Goal: Entertainment & Leisure: Consume media (video, audio)

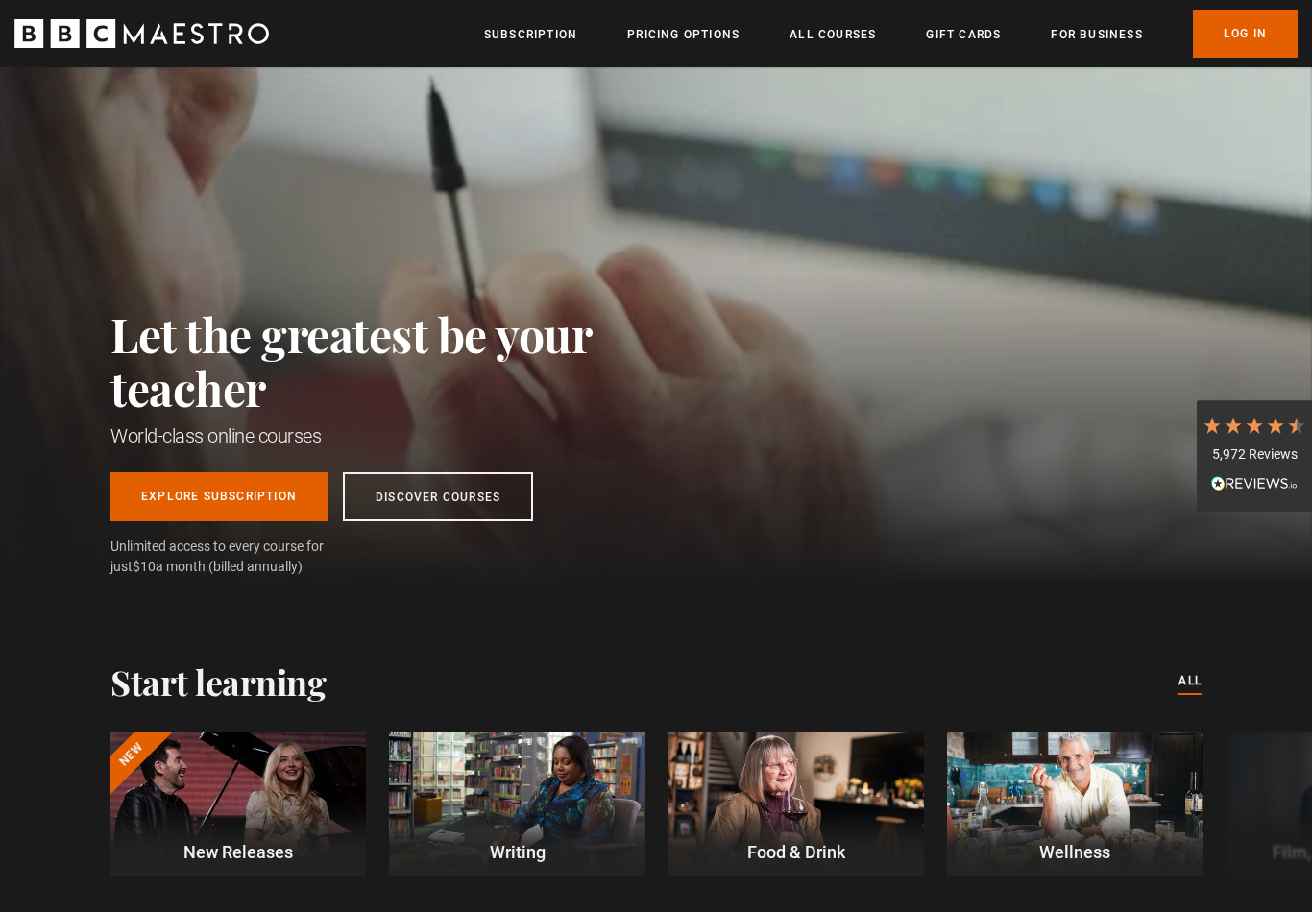
click at [1246, 45] on link "Log In" at bounding box center [1245, 34] width 105 height 48
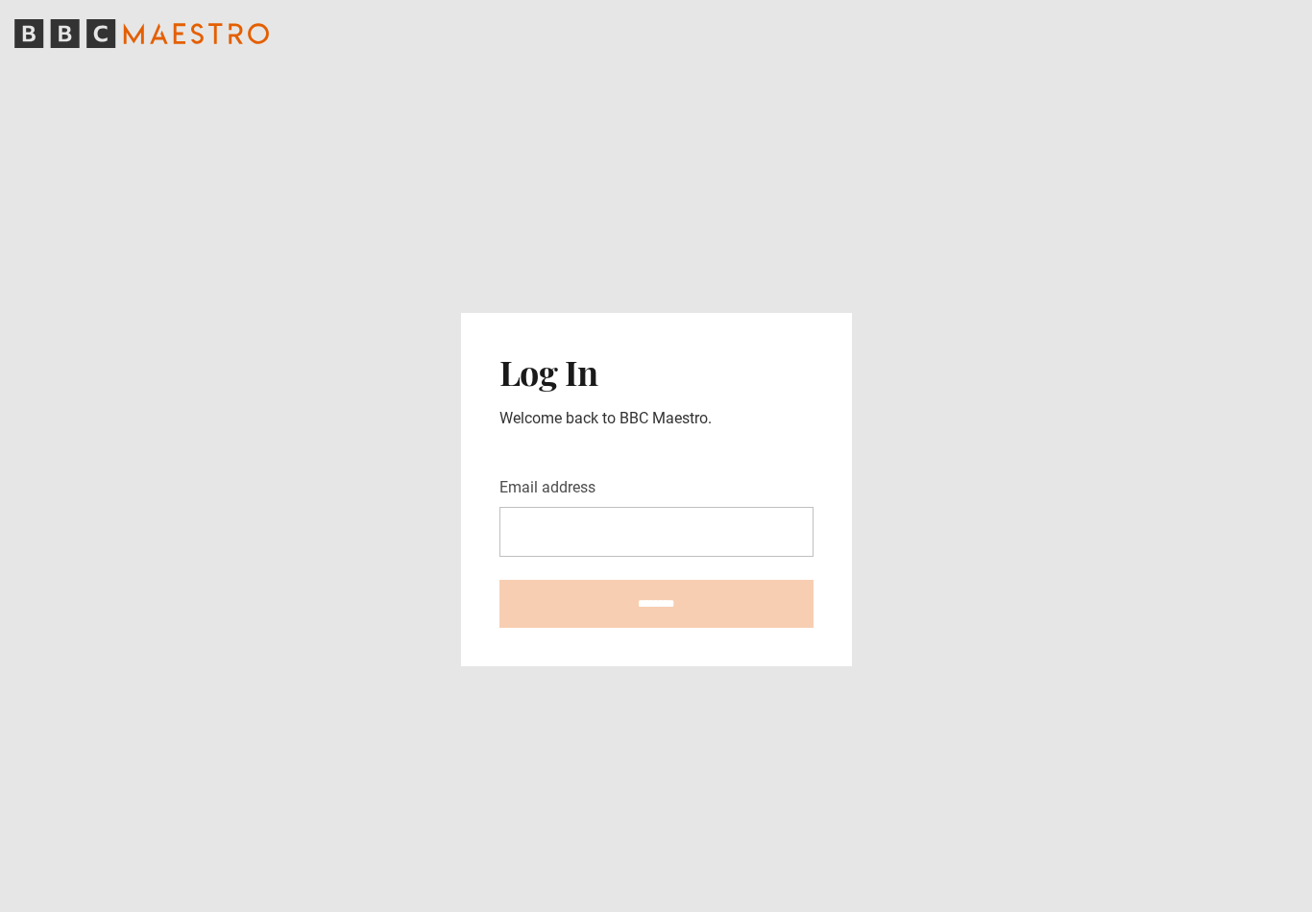
click at [539, 552] on input "Email address" at bounding box center [656, 532] width 314 height 50
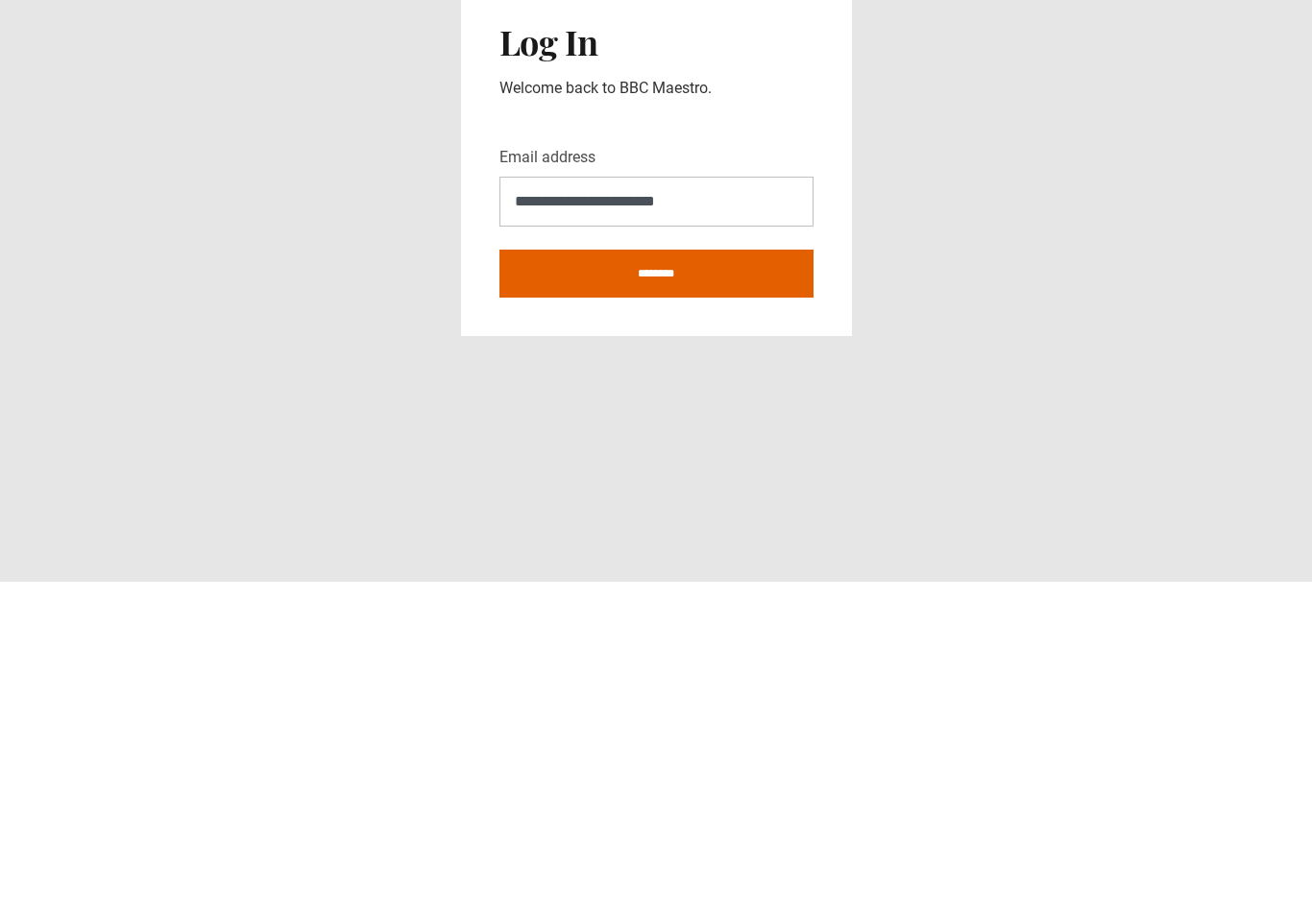
type input "**********"
click at [577, 580] on input "********" at bounding box center [656, 604] width 314 height 48
type input "**********"
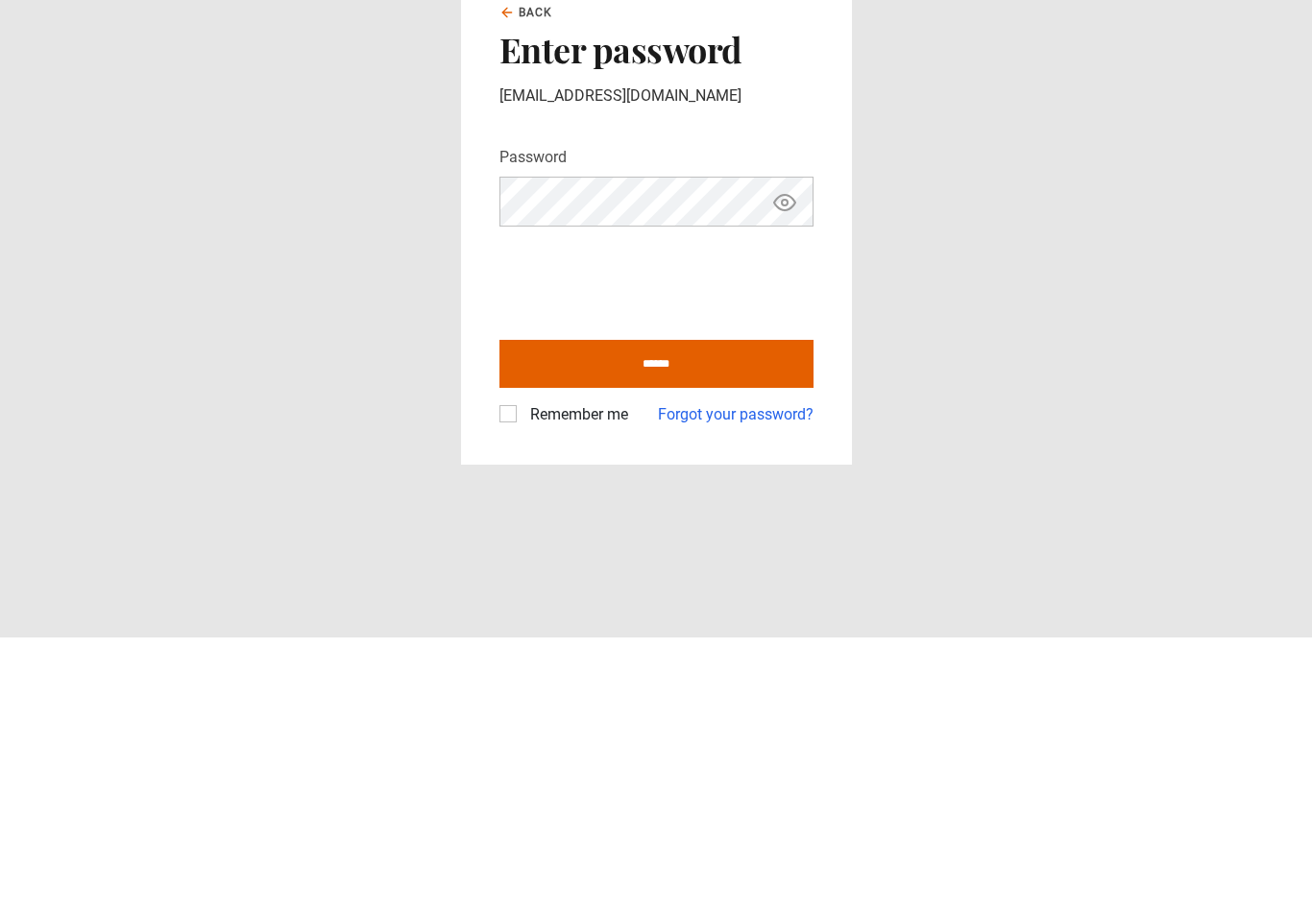
scroll to position [32, 0]
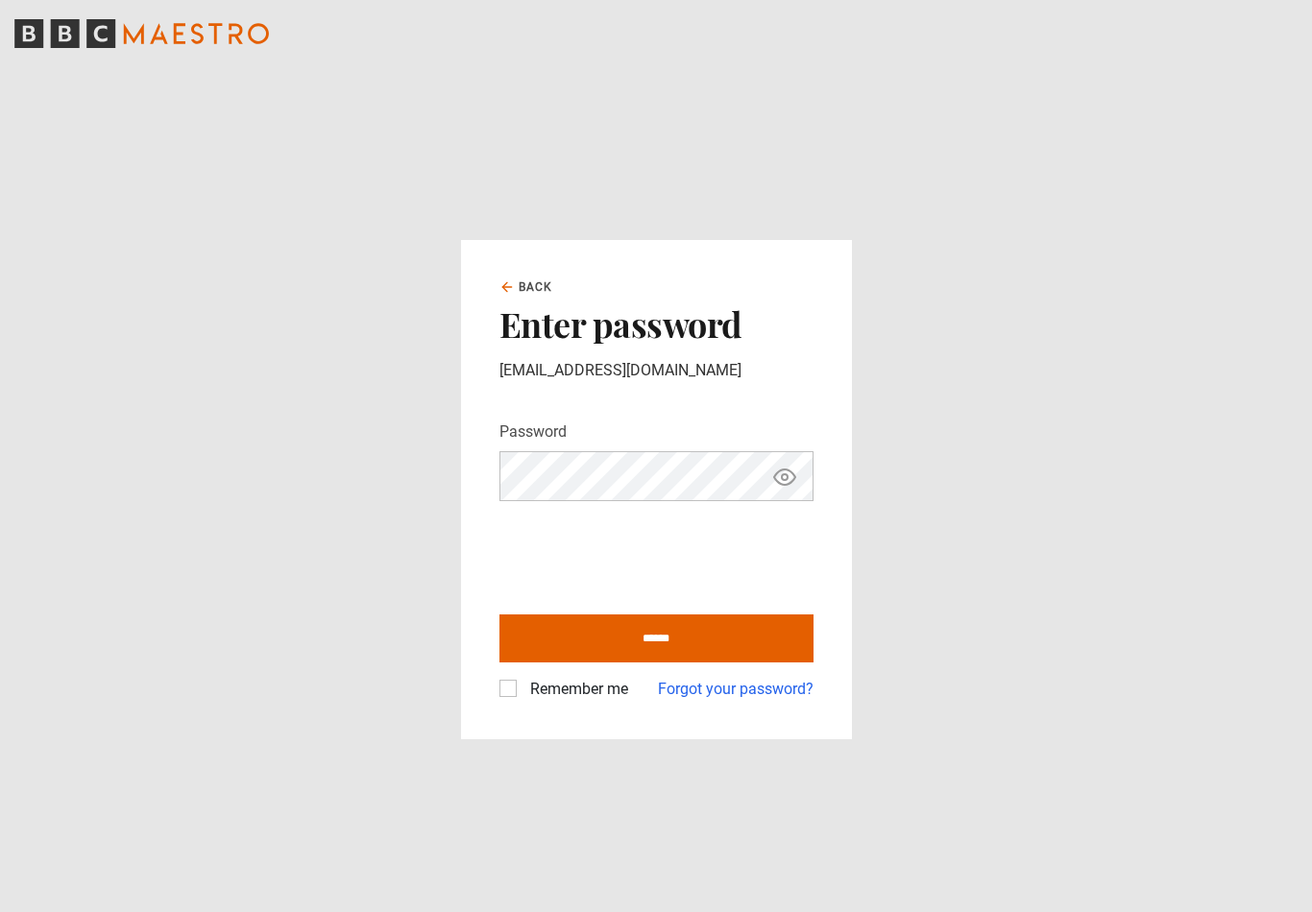
click at [569, 624] on input "******" at bounding box center [656, 639] width 314 height 48
type input "**********"
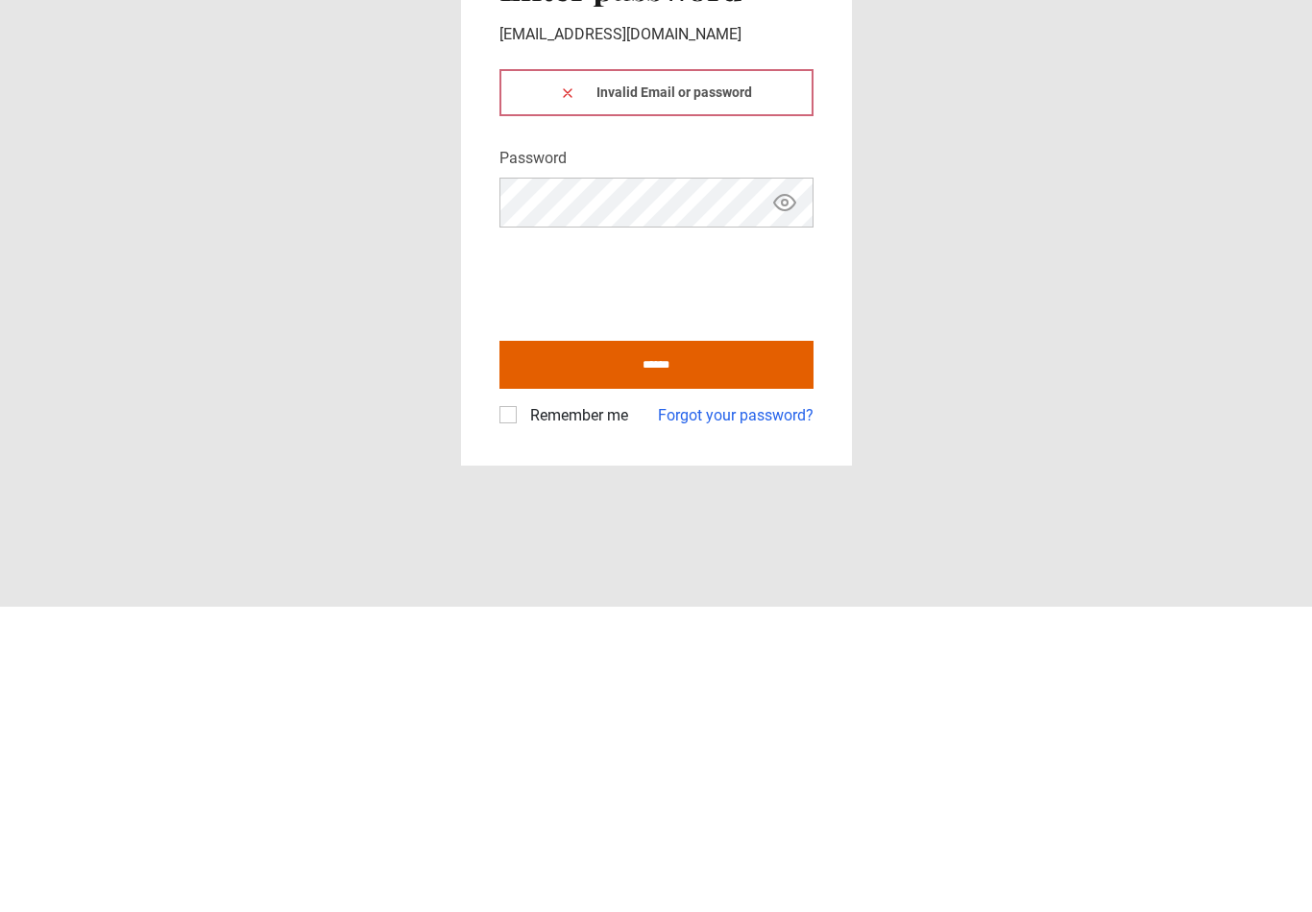
scroll to position [32, 0]
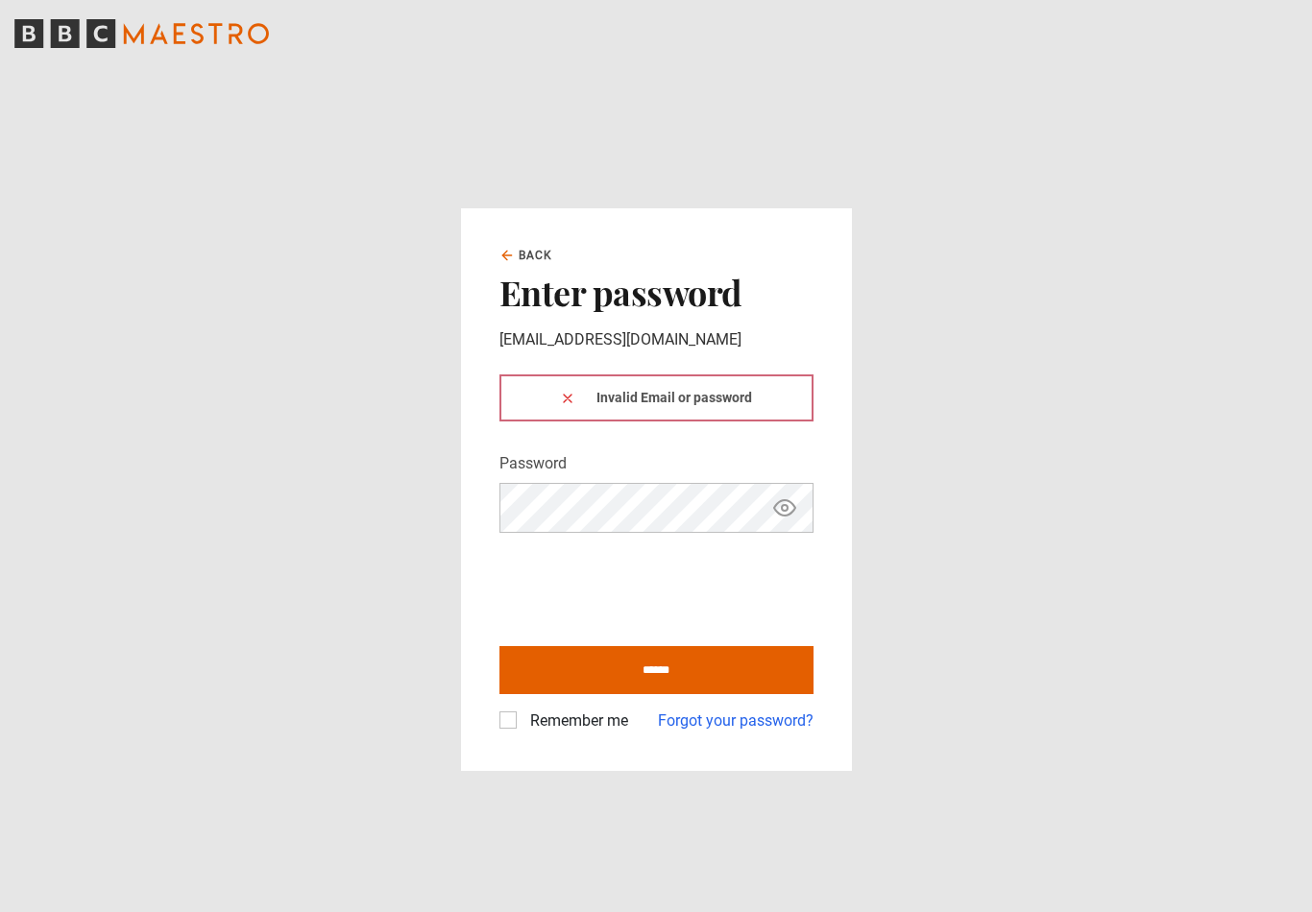
click at [636, 661] on input "******" at bounding box center [656, 670] width 314 height 48
type input "**********"
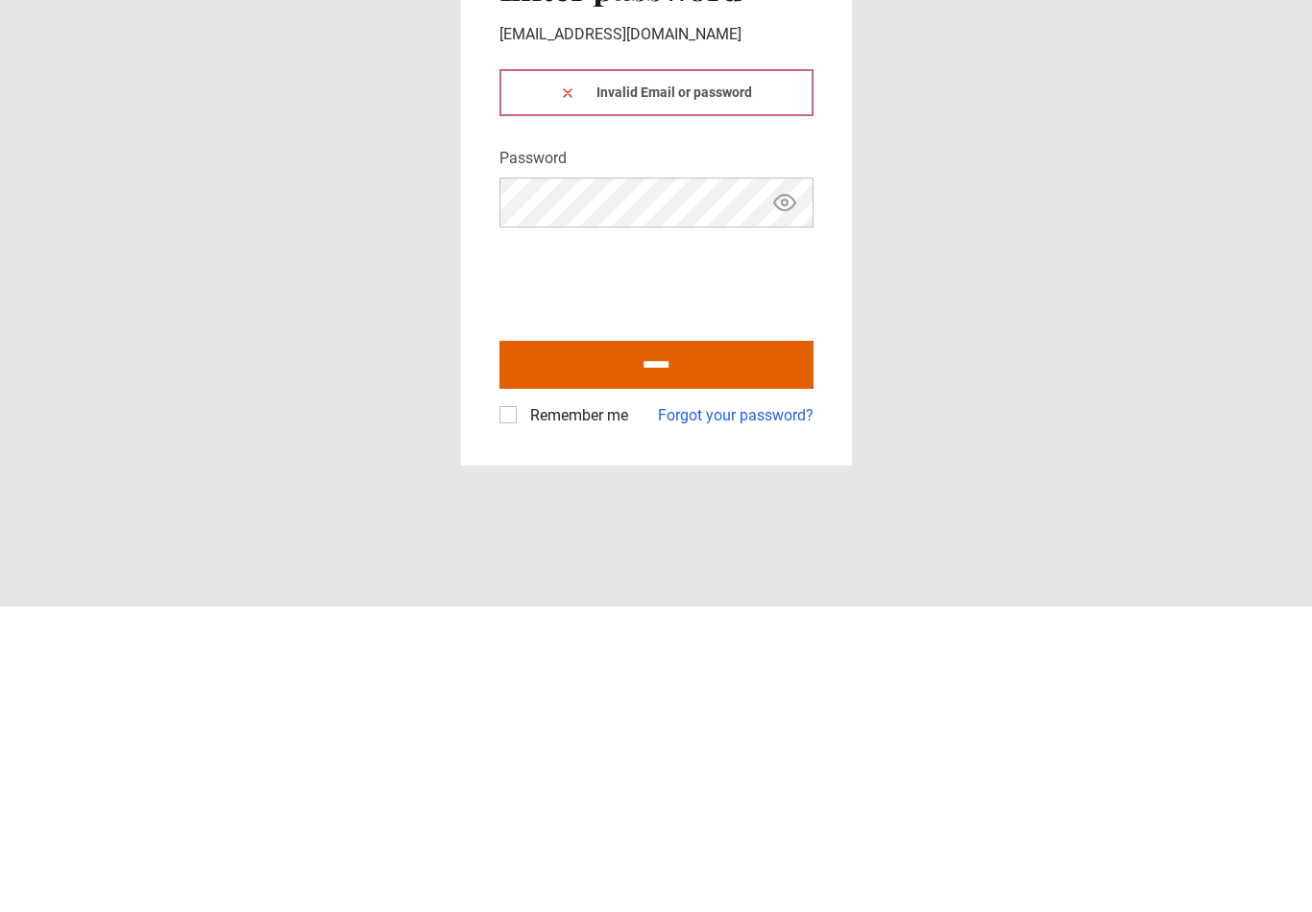
scroll to position [32, 0]
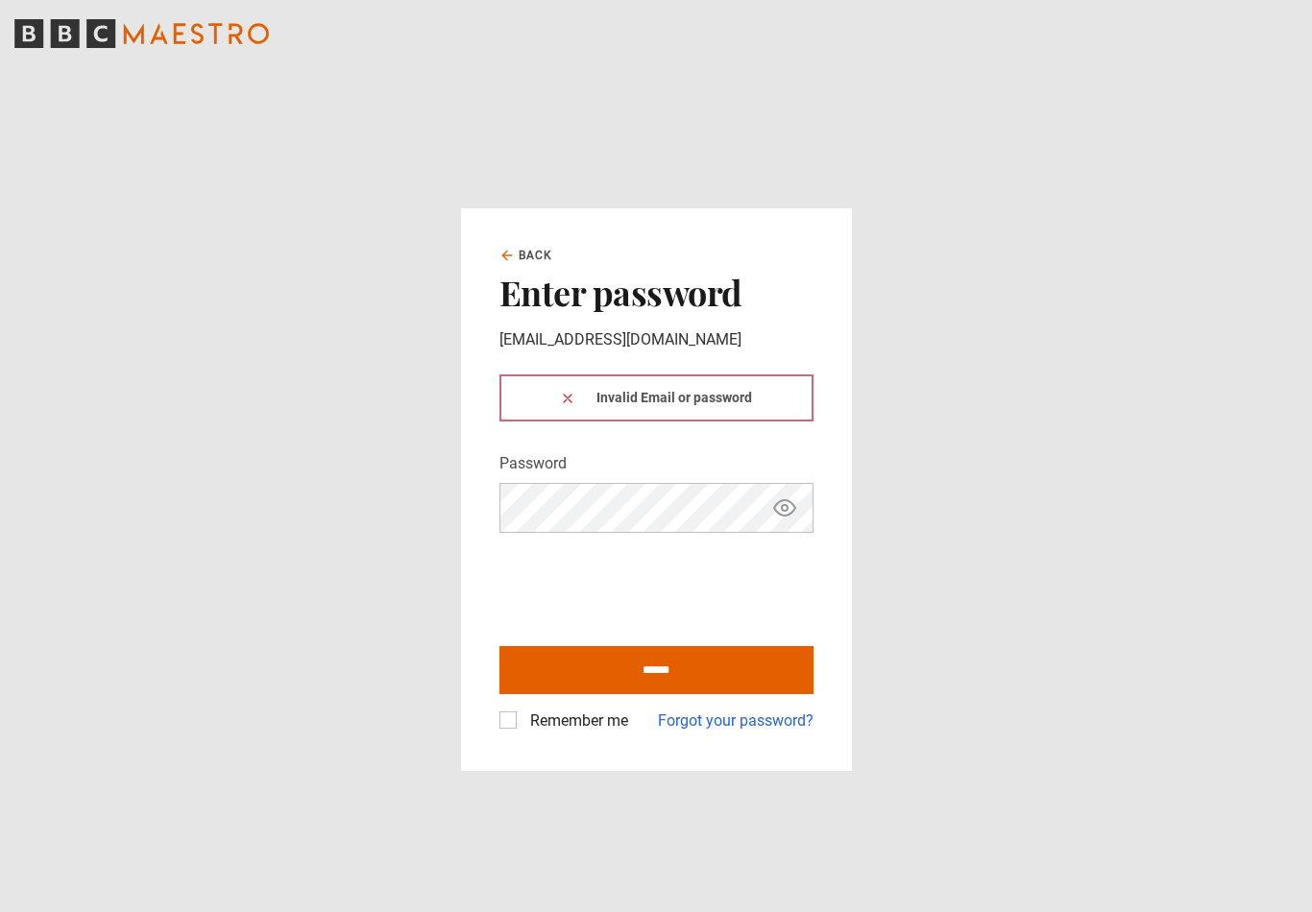
click at [589, 665] on input "******" at bounding box center [656, 670] width 314 height 48
type input "**********"
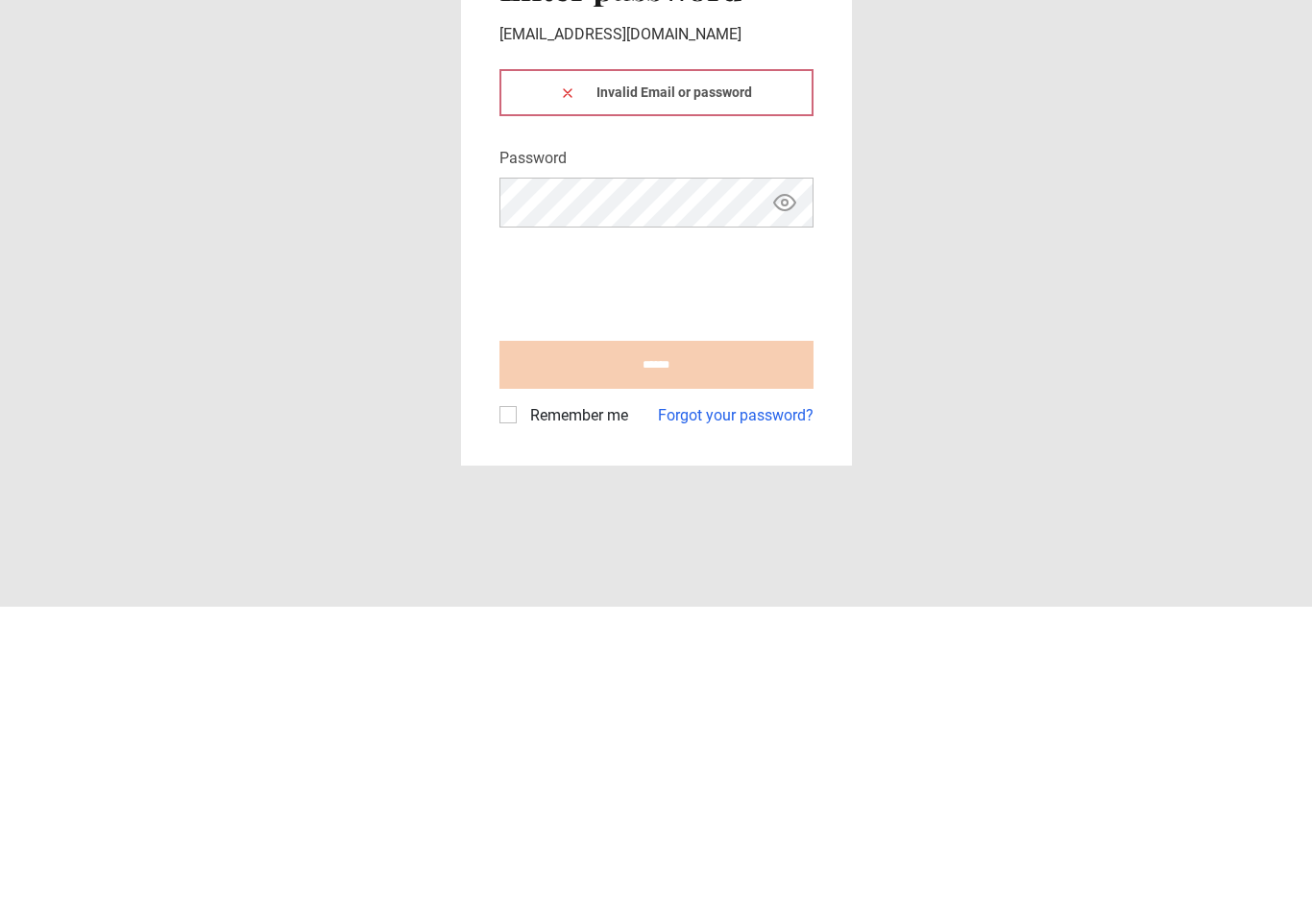
scroll to position [32, 0]
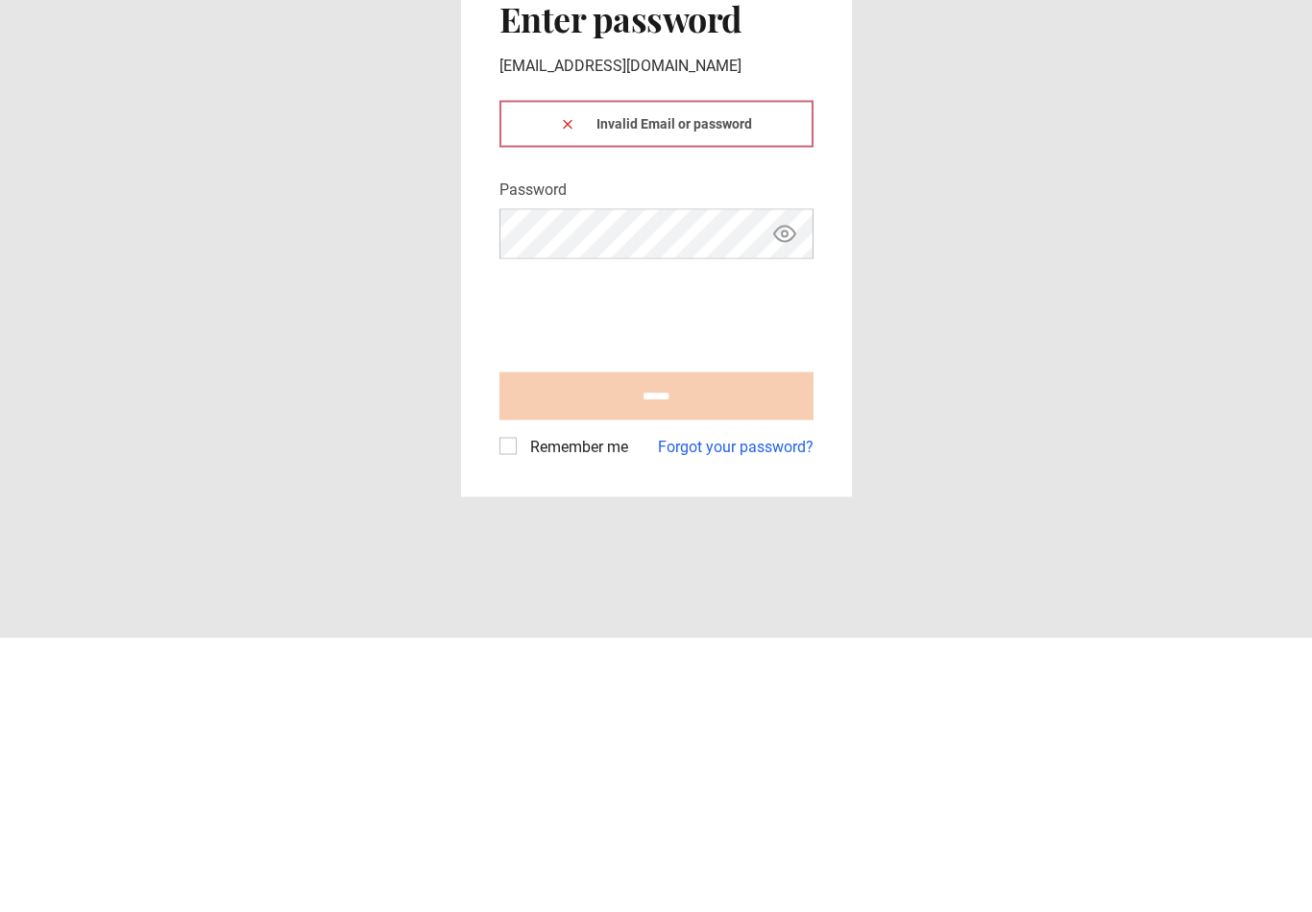
click at [795, 500] on icon "Show password" at bounding box center [784, 507] width 21 height 15
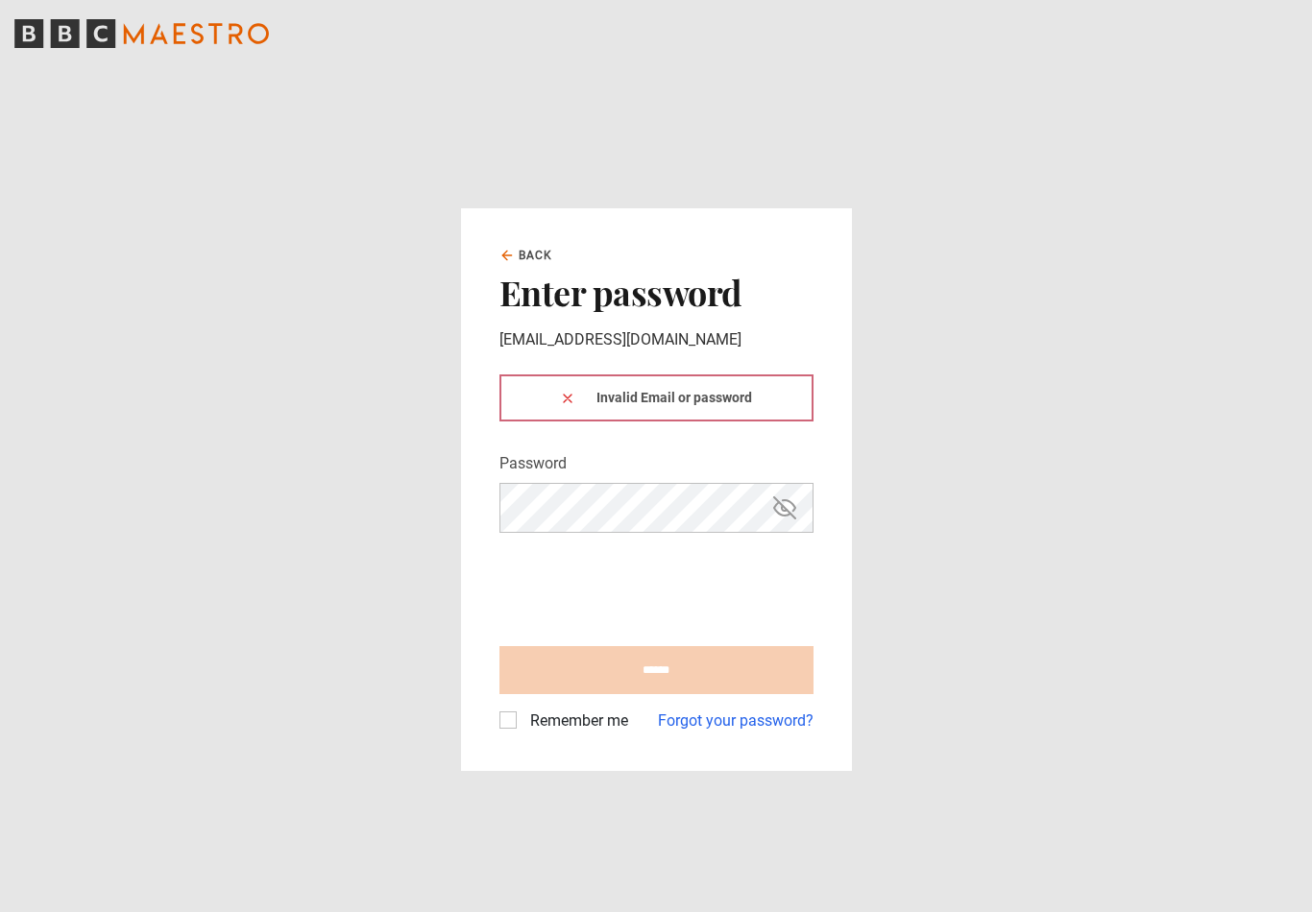
click at [794, 497] on icon "Hide password" at bounding box center [784, 507] width 23 height 23
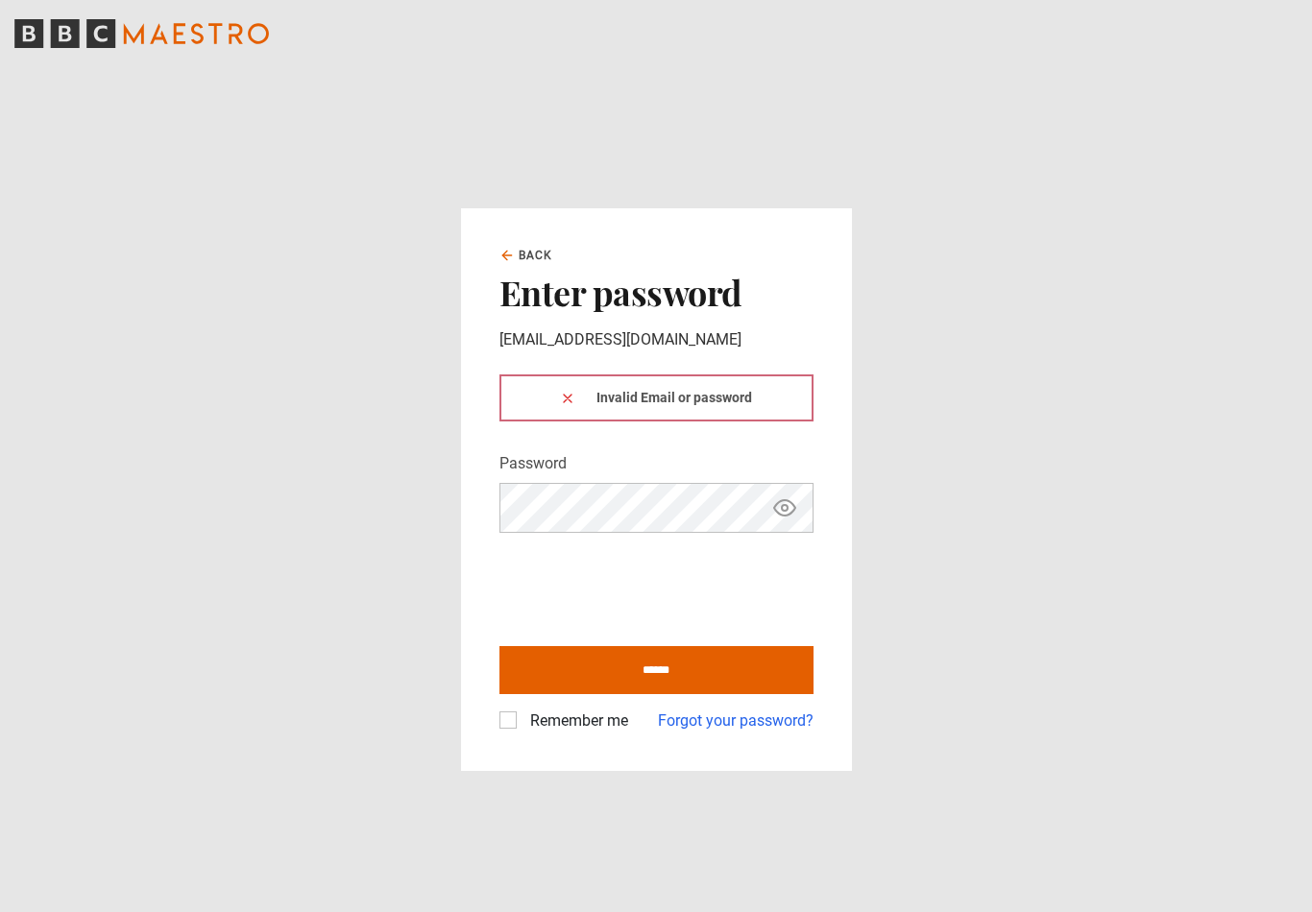
click at [592, 648] on input "******" at bounding box center [656, 670] width 314 height 48
type input "**********"
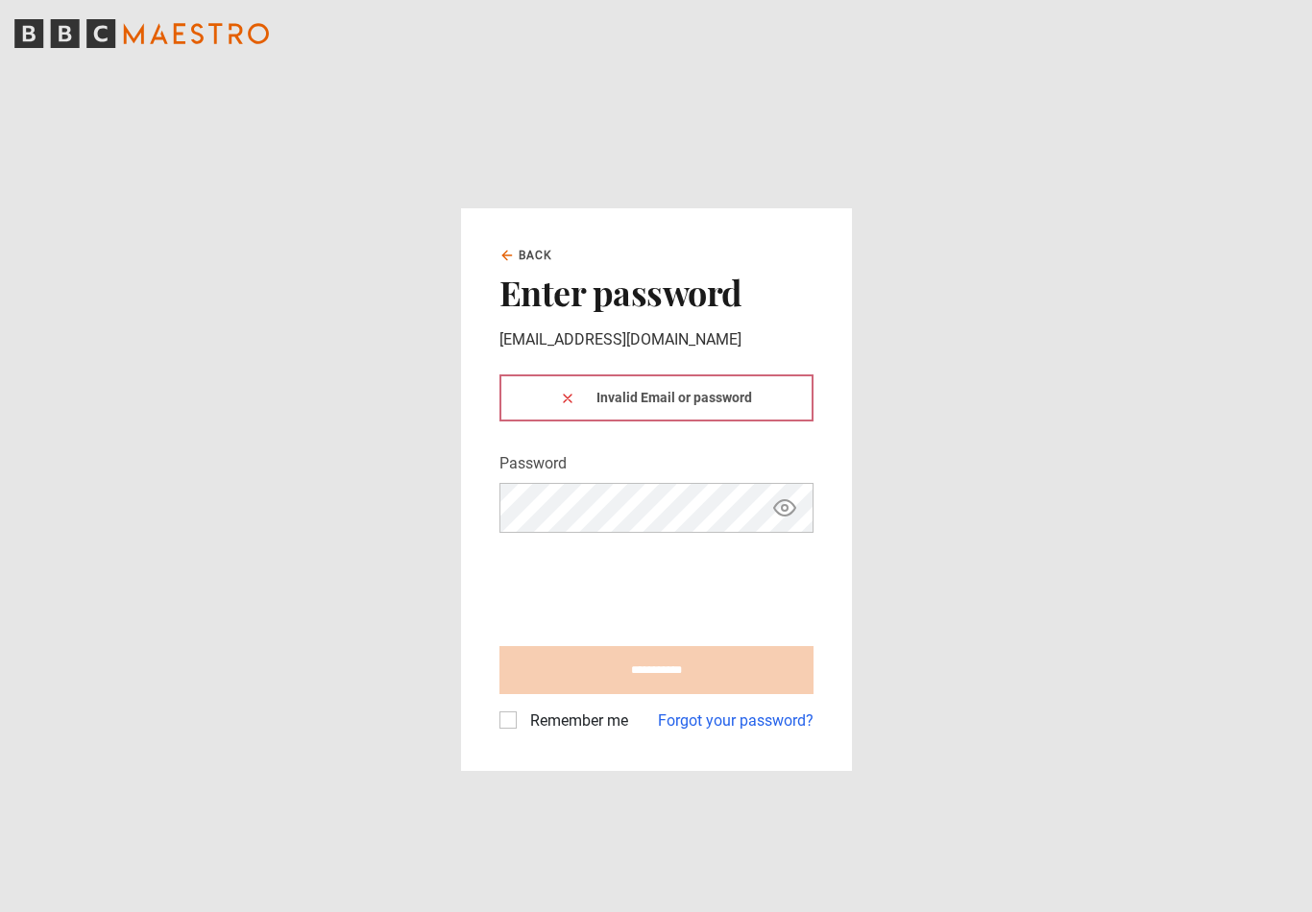
click at [522, 710] on label "Remember me" at bounding box center [575, 721] width 106 height 23
click at [504, 717] on div "**********" at bounding box center [656, 489] width 391 height 562
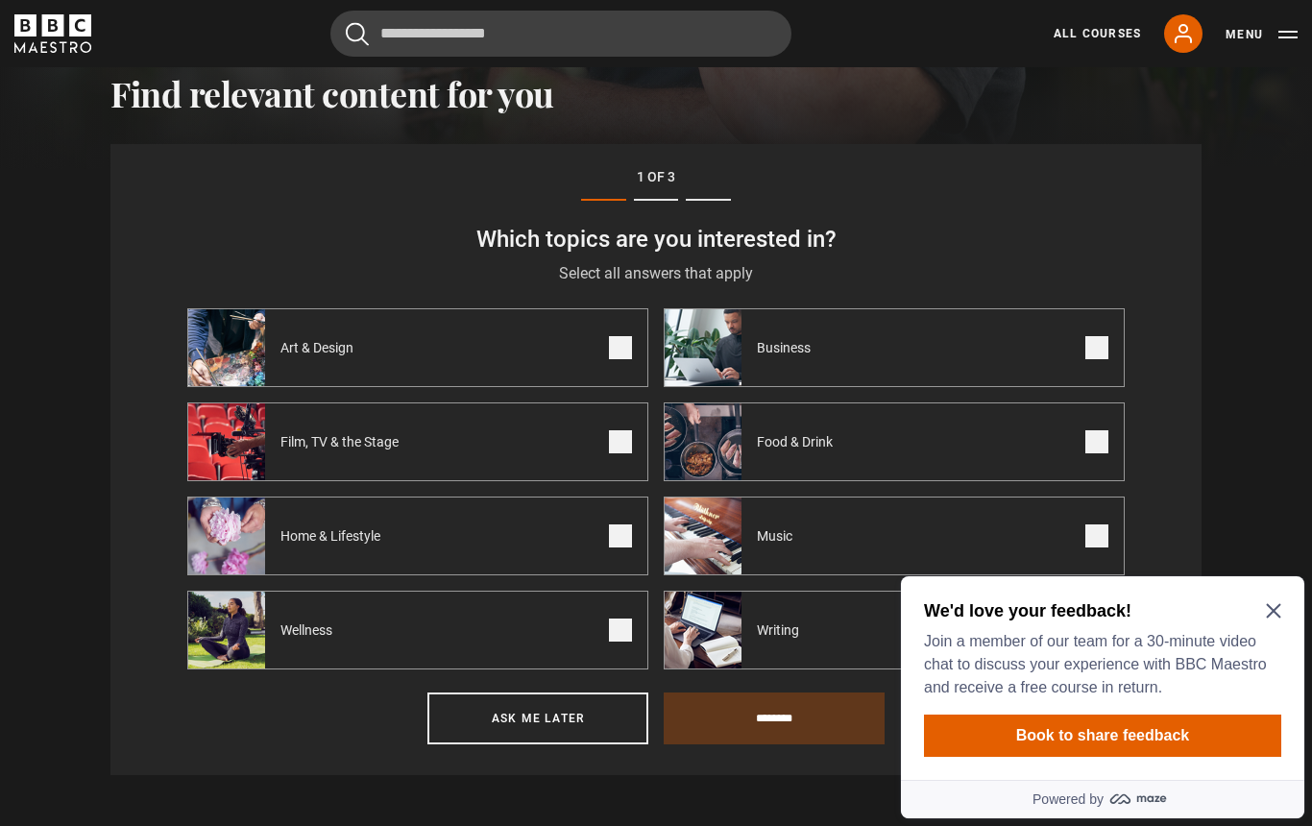
click at [1278, 605] on icon "Close Maze Prompt" at bounding box center [1273, 611] width 14 height 14
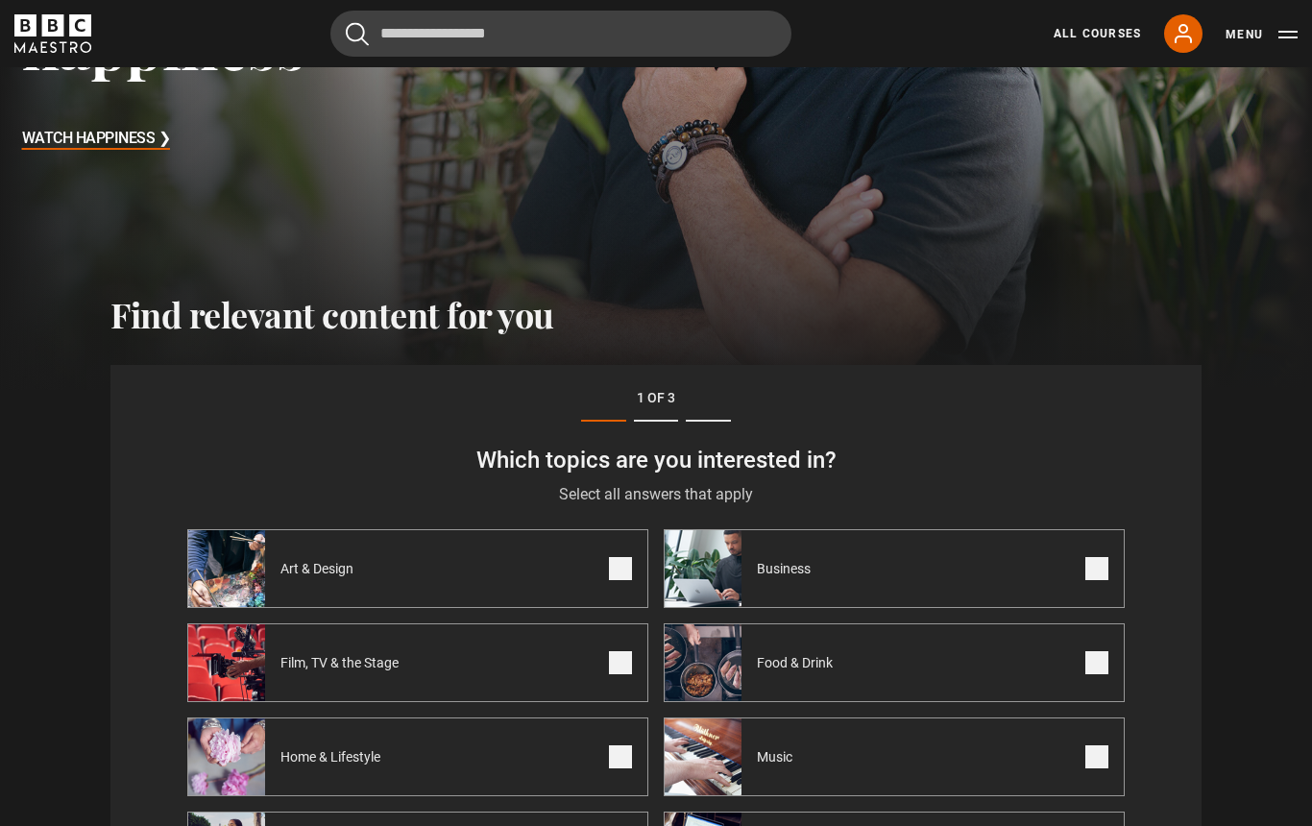
scroll to position [415, 0]
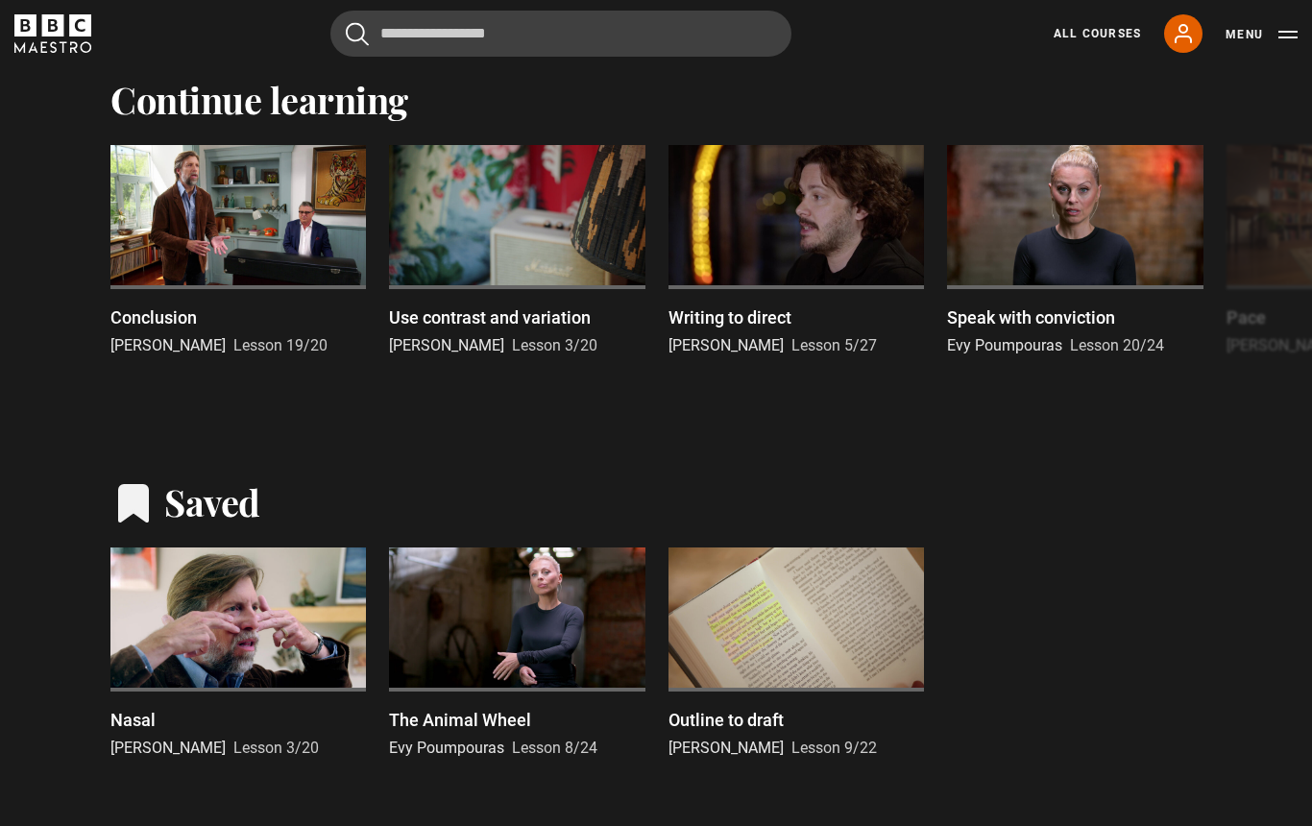
scroll to position [1411, 0]
click at [219, 616] on div at bounding box center [237, 618] width 255 height 144
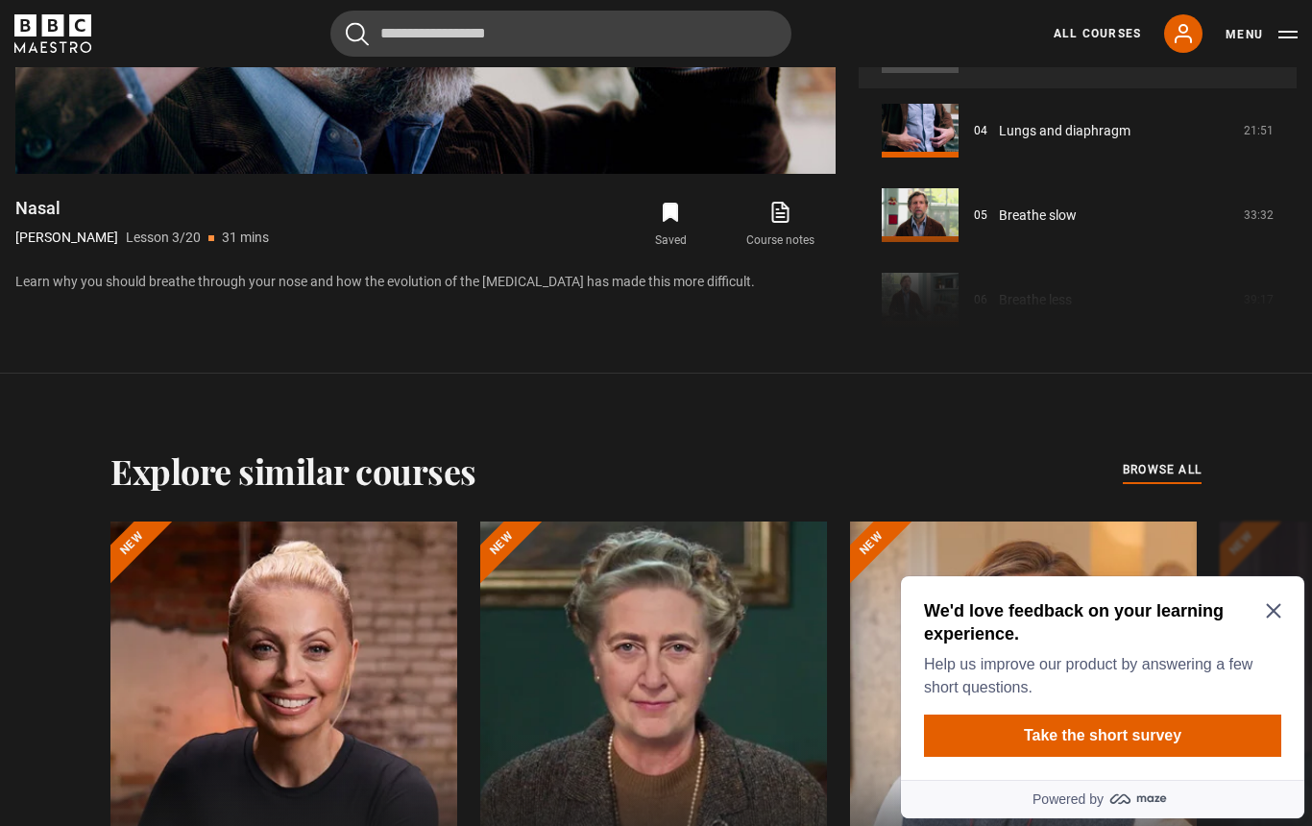
click at [1273, 618] on icon "Close Maze Prompt" at bounding box center [1273, 610] width 15 height 15
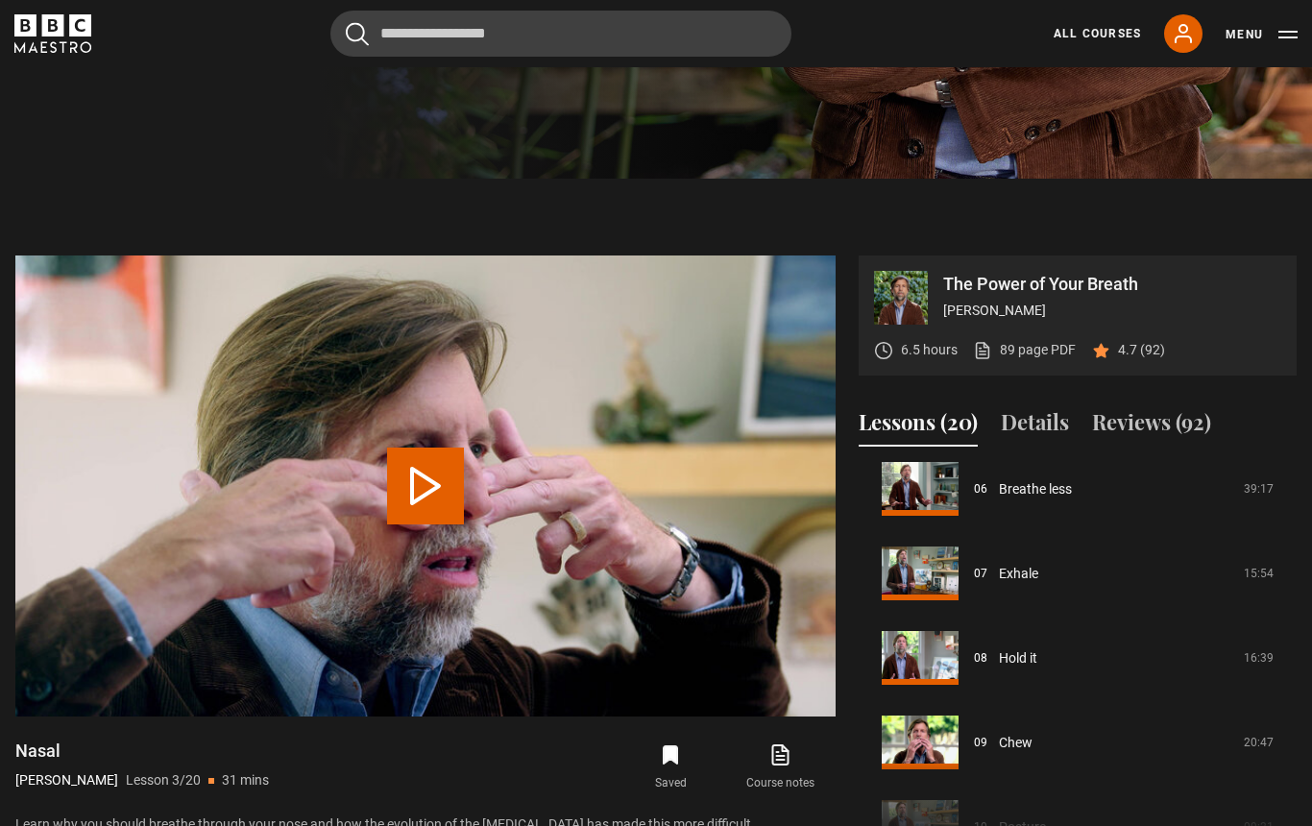
scroll to position [656, 0]
click at [999, 500] on link "Breathe less" at bounding box center [1035, 490] width 73 height 20
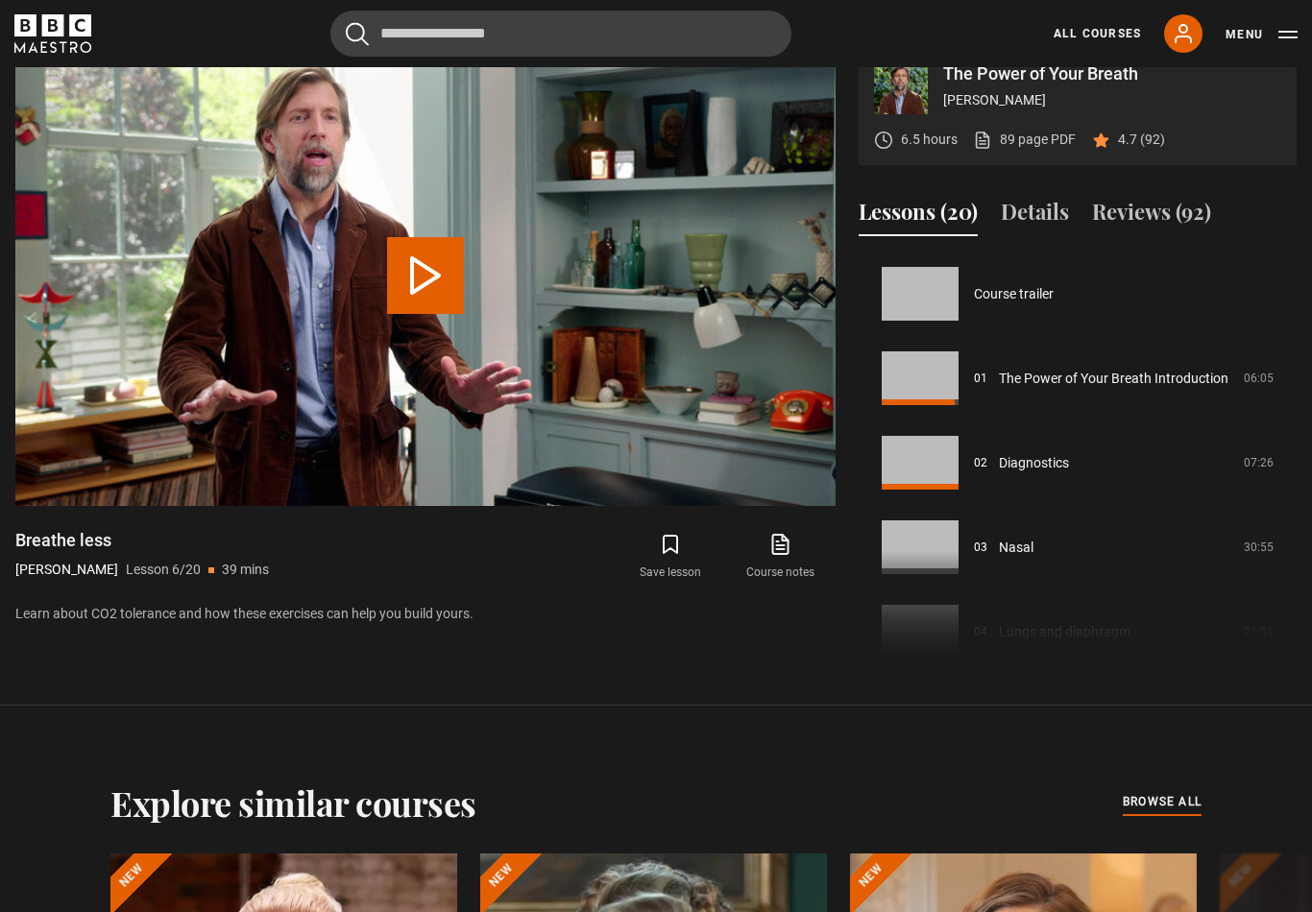
scroll to position [423, 0]
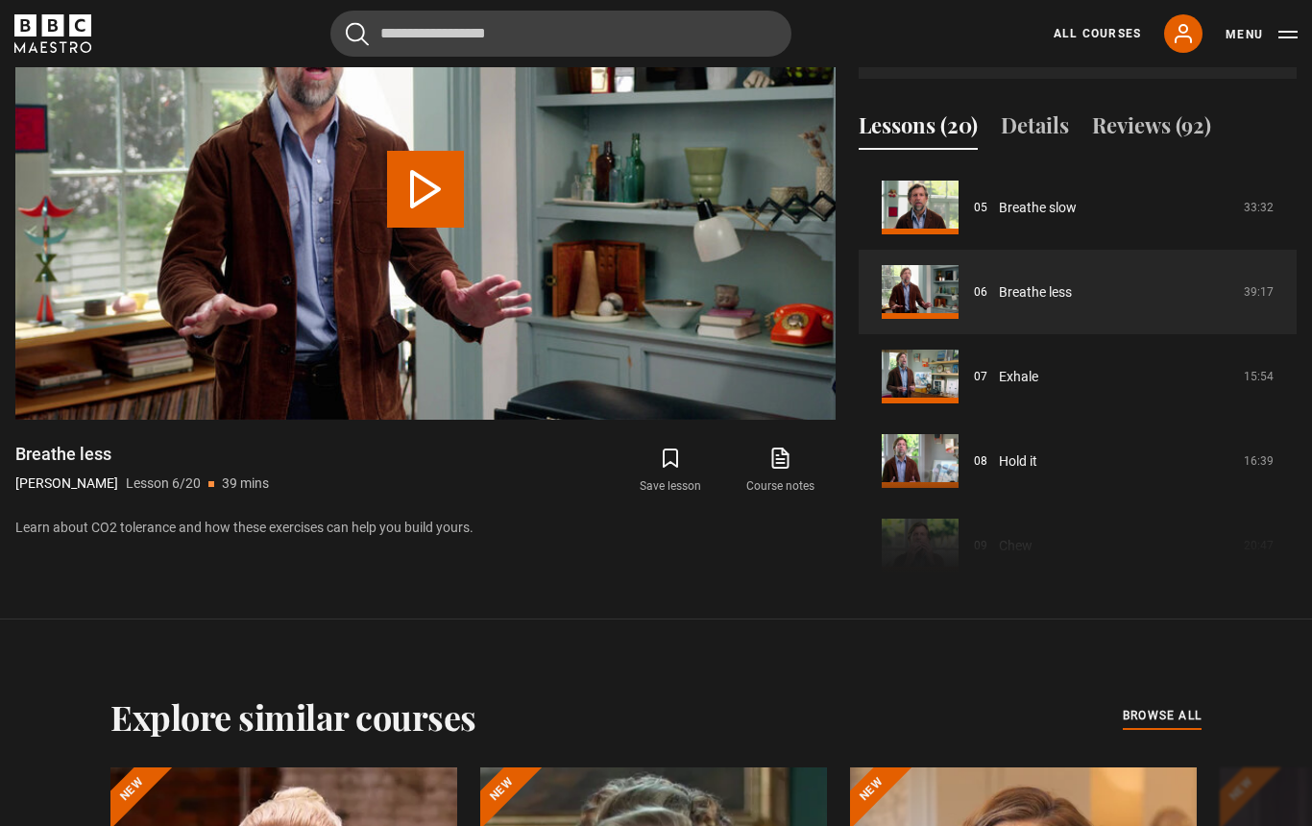
click at [999, 218] on link "Breathe slow" at bounding box center [1038, 208] width 78 height 20
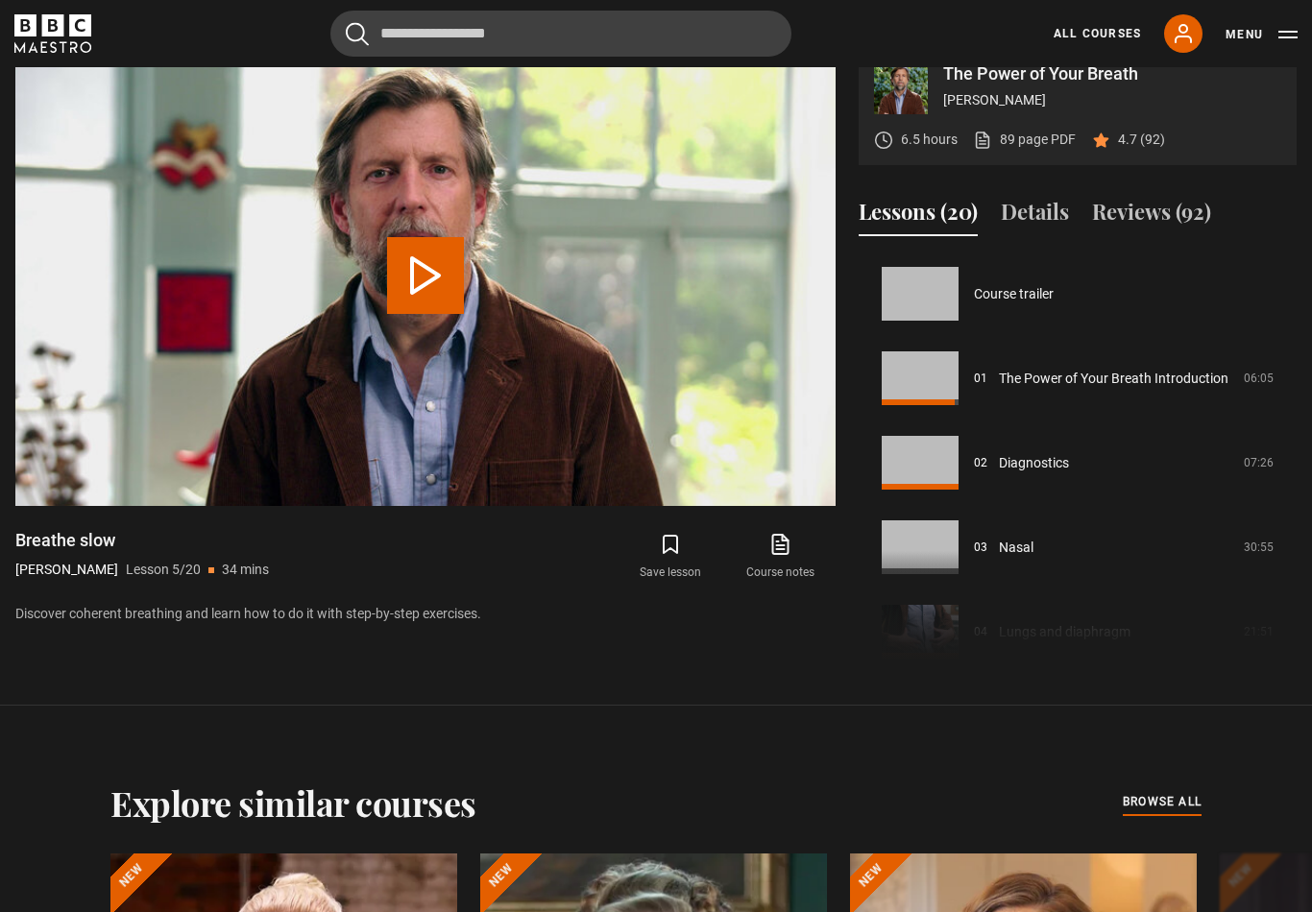
scroll to position [338, 0]
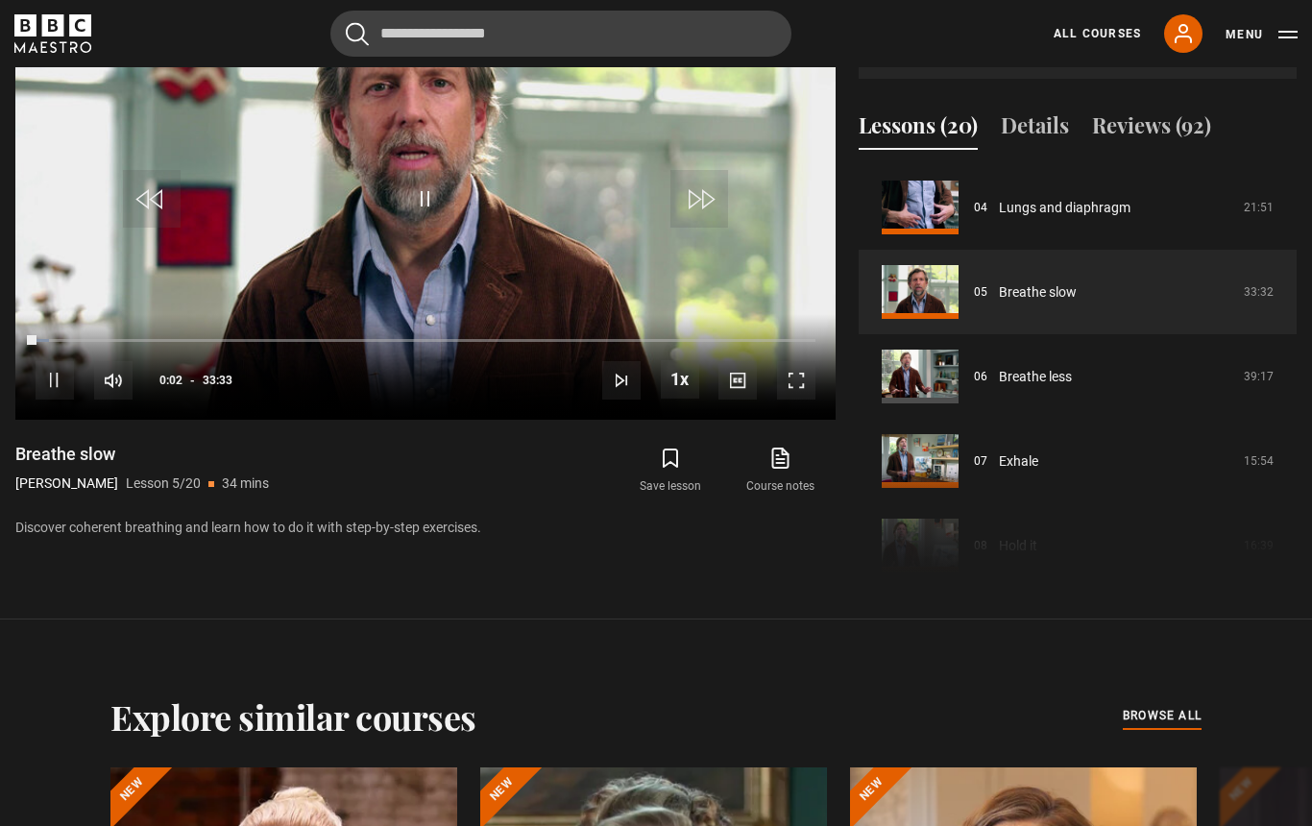
click at [92, 421] on div "10s Skip Back 10 seconds Pause 10s Skip Forward 10 seconds Loaded : 1.73% Pause…" at bounding box center [425, 367] width 820 height 107
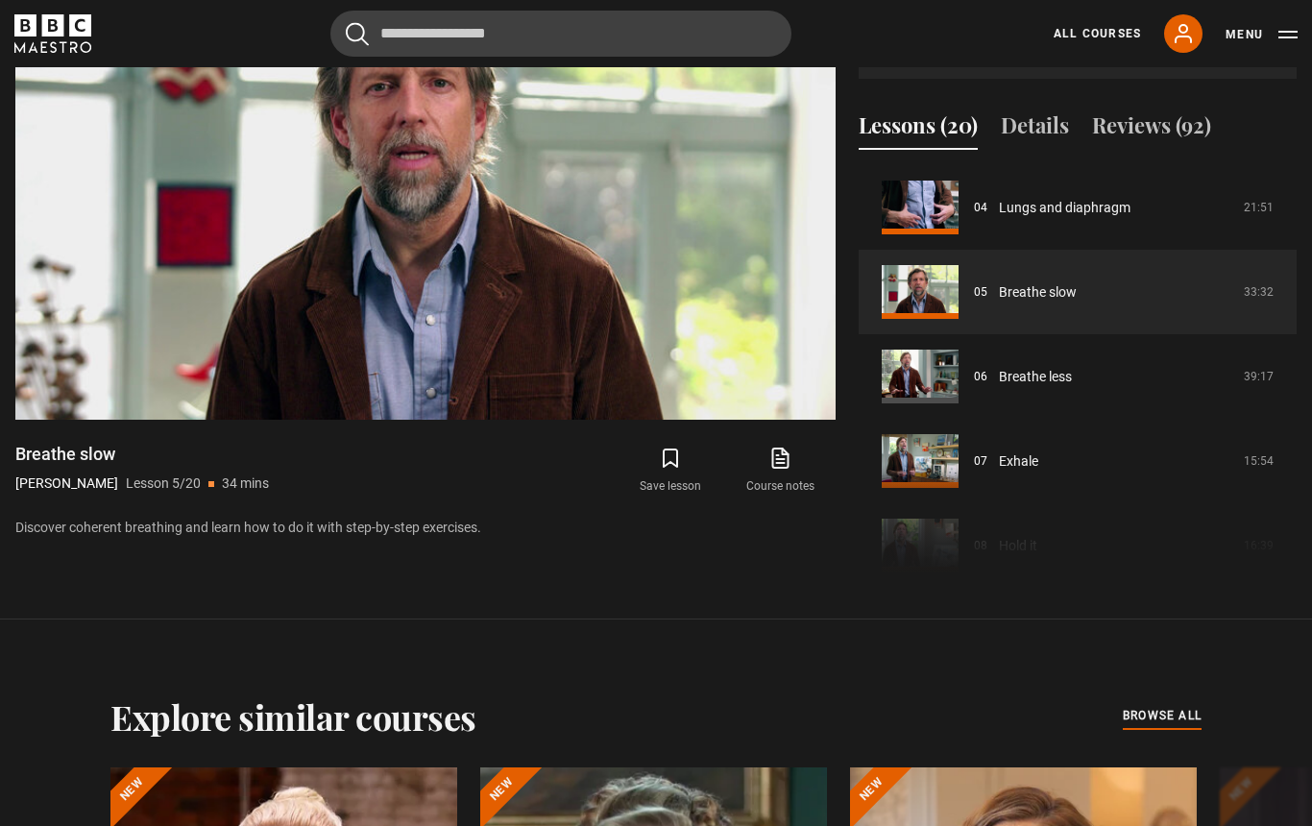
click at [187, 420] on video-js "Video Player is loading. Play Lesson Breathe slow 10s Skip Back 10 seconds Paus…" at bounding box center [425, 189] width 820 height 461
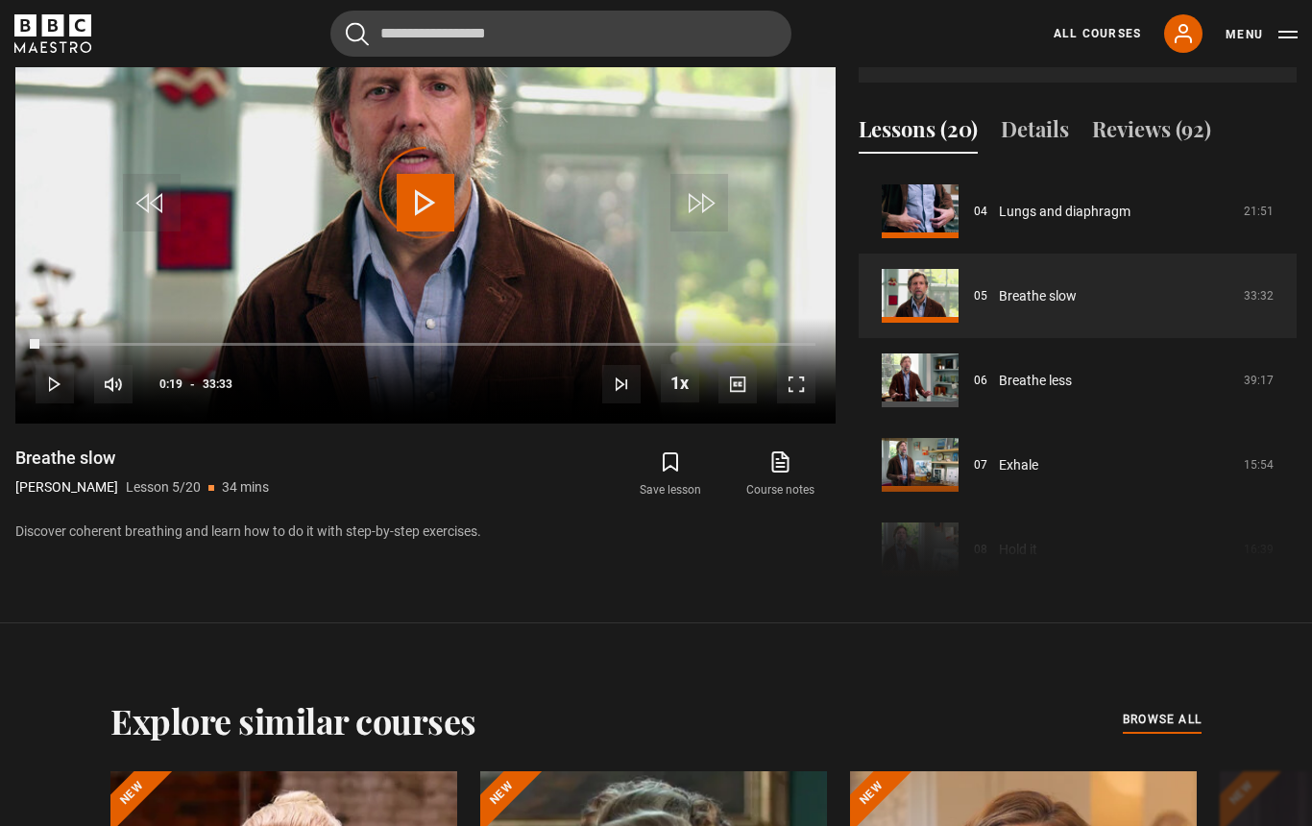
scroll to position [949, 0]
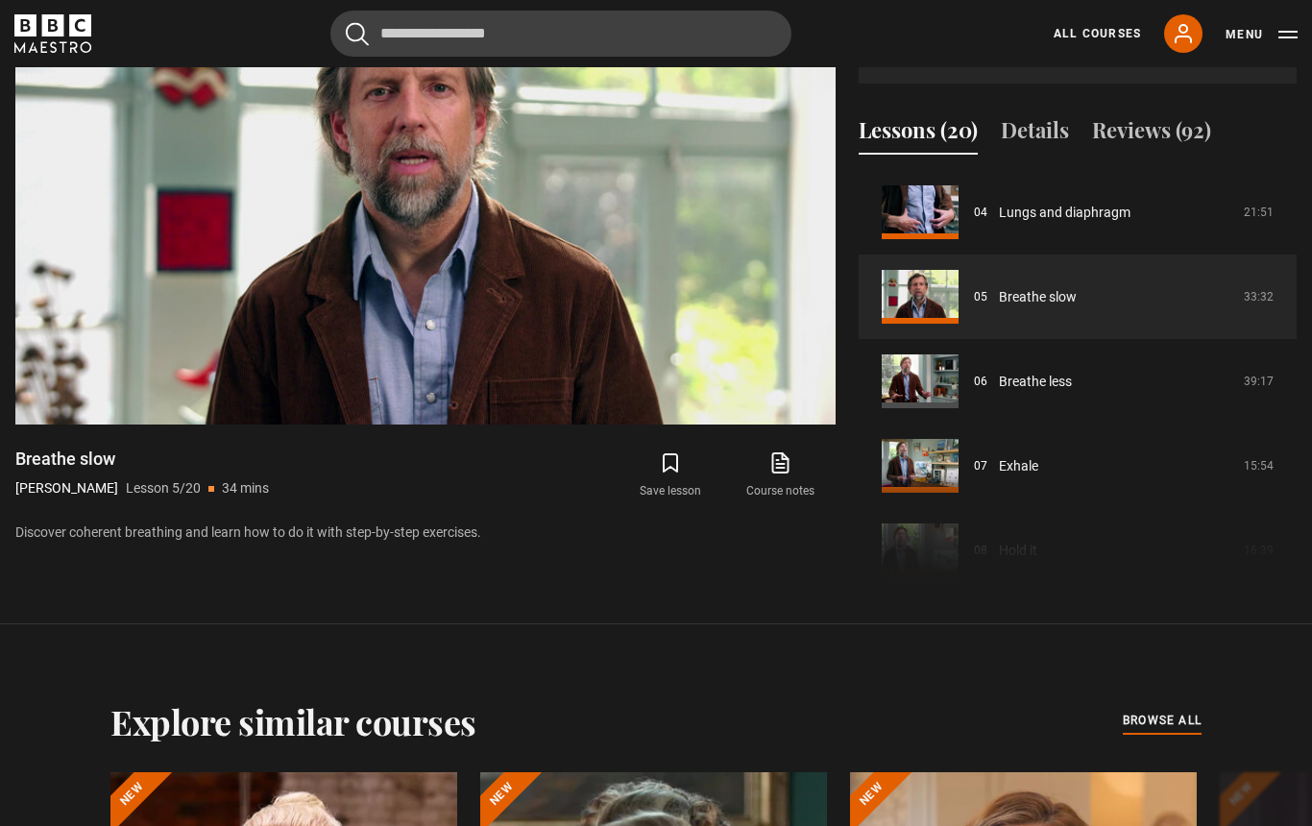
click at [228, 424] on video-js "Video Player is loading. Play Lesson Breathe slow 10s Skip Back 10 seconds Paus…" at bounding box center [425, 194] width 820 height 461
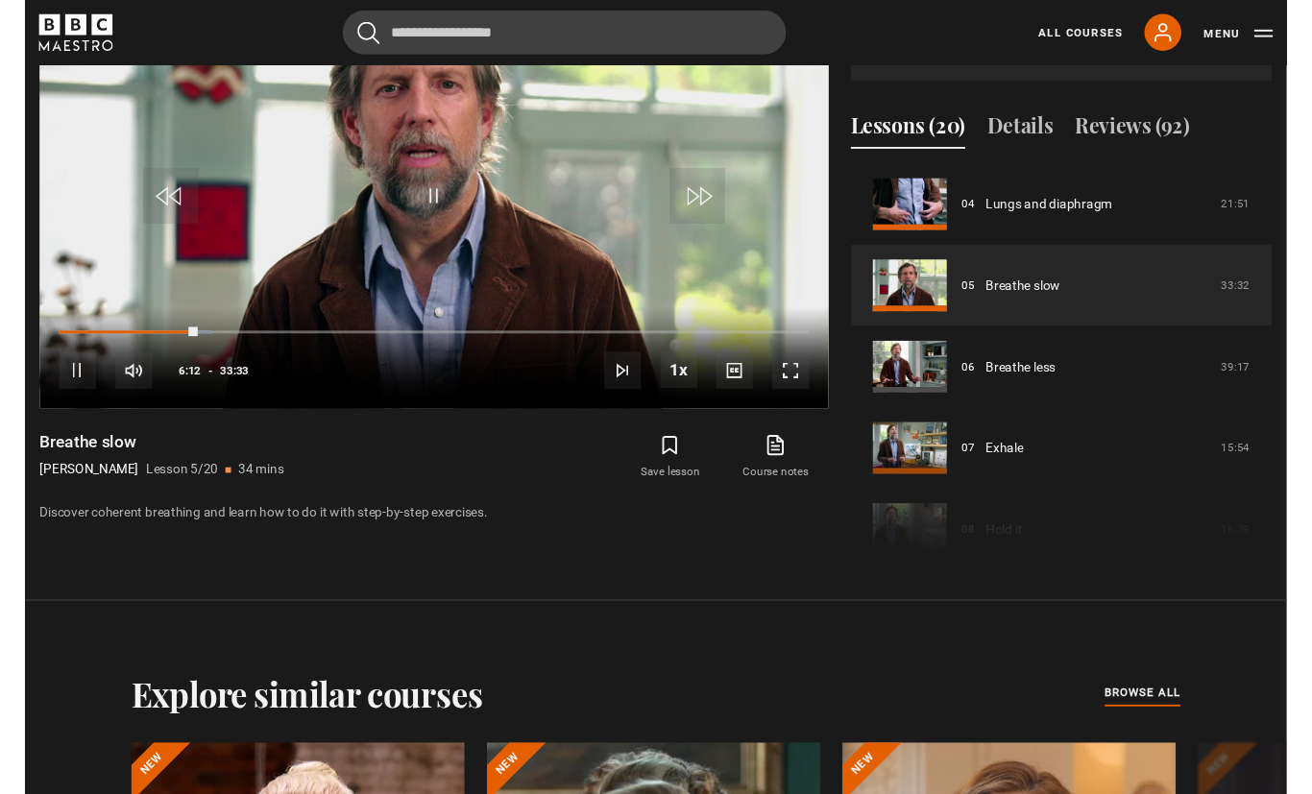
scroll to position [947, 0]
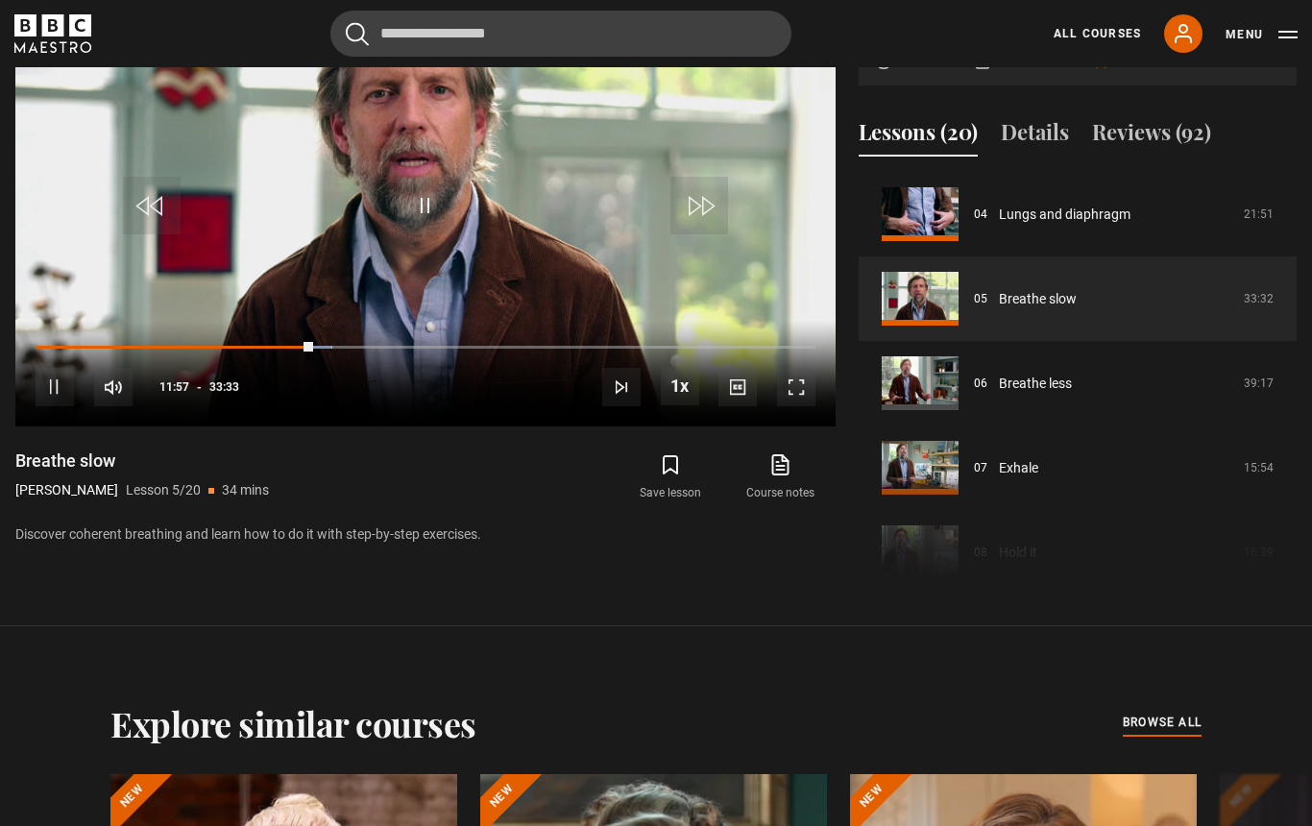
click at [304, 427] on div "10s Skip Back 10 seconds Pause 10s Skip Forward 10 seconds Loaded : 38.00% Paus…" at bounding box center [425, 374] width 820 height 107
click at [305, 350] on div "Progress Bar" at bounding box center [175, 348] width 278 height 4
click at [315, 350] on div "Progress Bar" at bounding box center [175, 348] width 279 height 4
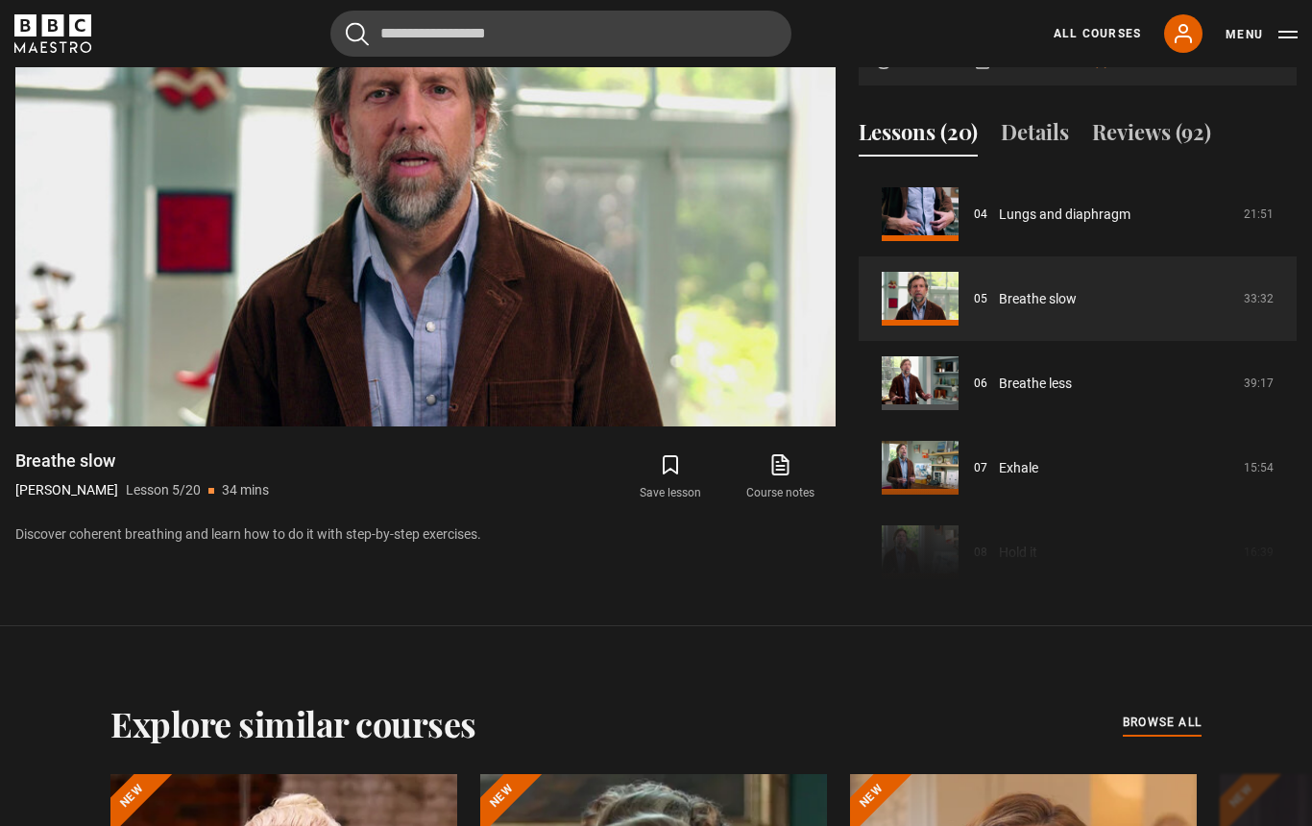
click at [382, 395] on video-js "Video Player is loading. Play Lesson Breathe slow 10s Skip Back 10 seconds Paus…" at bounding box center [425, 195] width 820 height 461
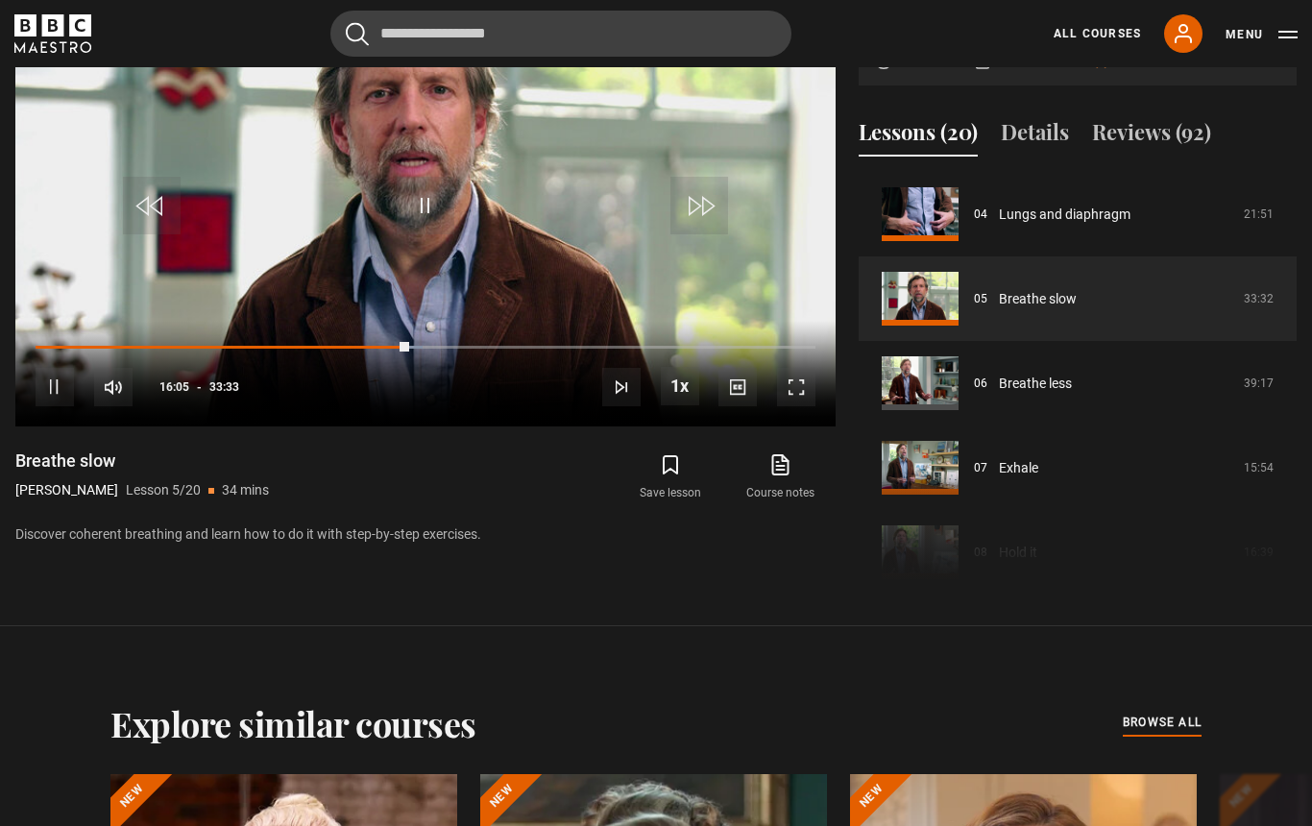
click at [394, 427] on div "10s Skip Back 10 seconds Pause 10s Skip Forward 10 seconds Loaded : 49.66% Paus…" at bounding box center [425, 374] width 820 height 107
click at [441, 350] on div "Loaded : 50.42%" at bounding box center [426, 348] width 780 height 4
click at [396, 350] on div "Progress Bar" at bounding box center [223, 348] width 375 height 4
click at [429, 350] on div "Progress Bar" at bounding box center [235, 348] width 399 height 4
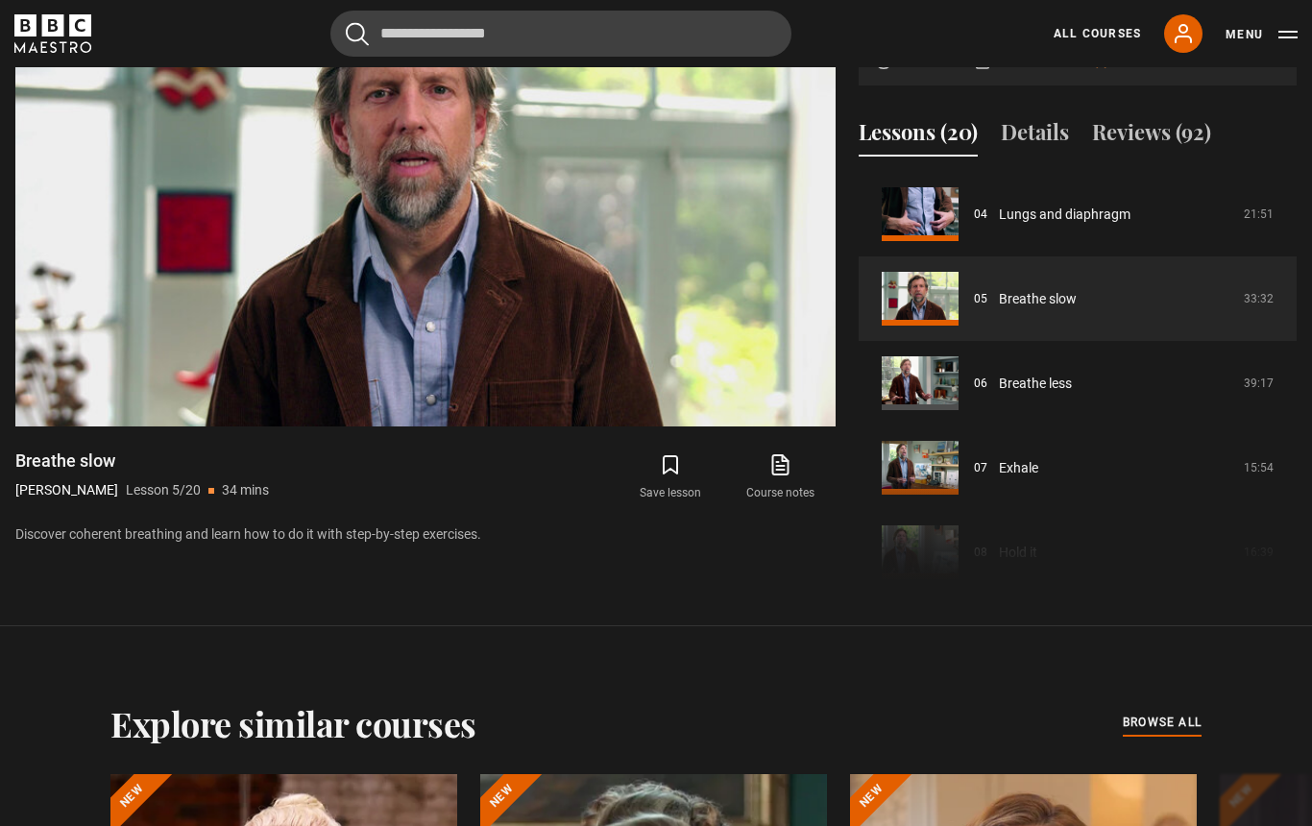
click at [413, 426] on video-js "Video Player is loading. Play Lesson Breathe slow 10s Skip Back 10 seconds Paus…" at bounding box center [425, 195] width 820 height 461
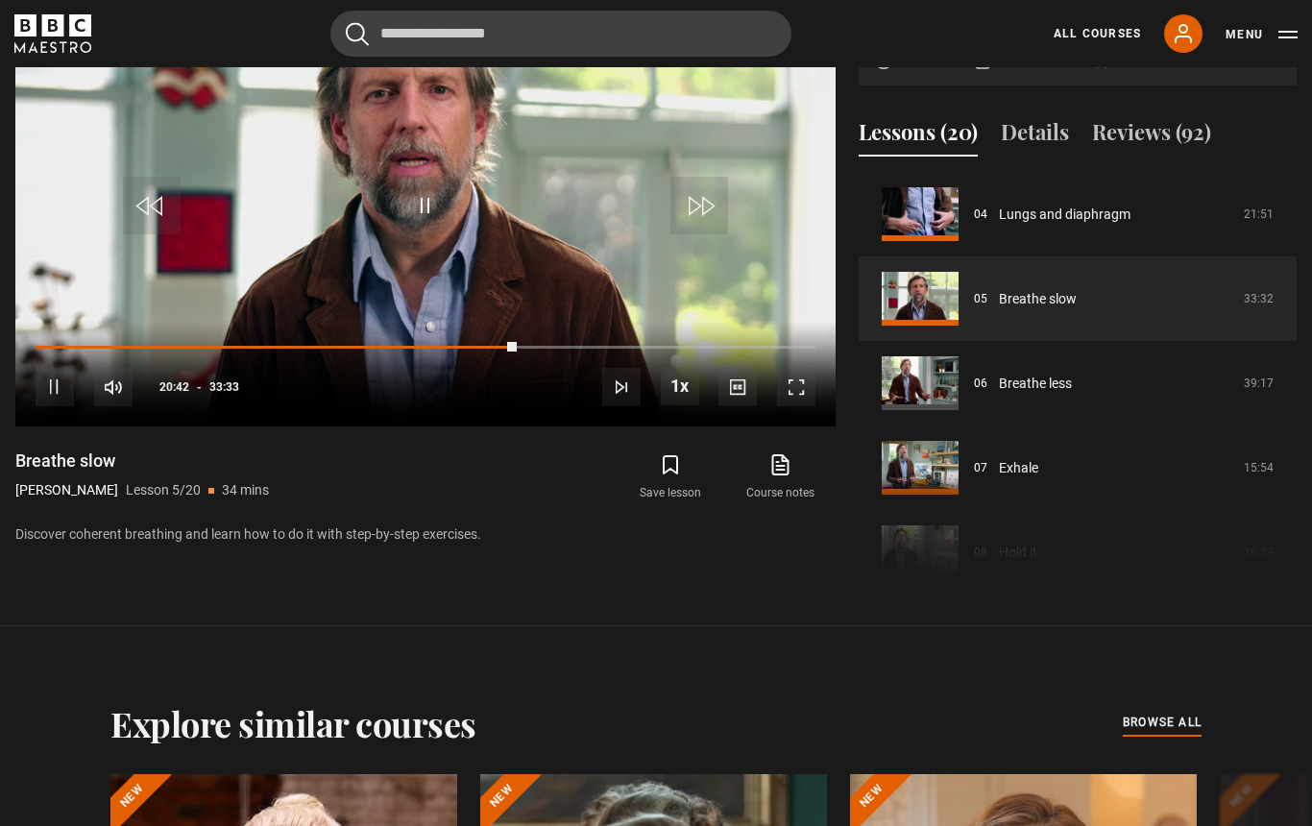
click at [478, 350] on div "Progress Bar" at bounding box center [276, 348] width 481 height 4
click at [346, 426] on video-js "Video Player is loading. Play Lesson Breathe slow 10s Skip Back 10 seconds Paus…" at bounding box center [425, 195] width 820 height 461
click at [573, 350] on div "Progress Bar" at bounding box center [308, 348] width 544 height 4
click at [590, 350] on div "Progress Bar" at bounding box center [321, 348] width 571 height 4
click at [520, 420] on video-js "Video Player is loading. Play Lesson Breathe slow 10s Skip Back 10 seconds Paus…" at bounding box center [425, 195] width 820 height 461
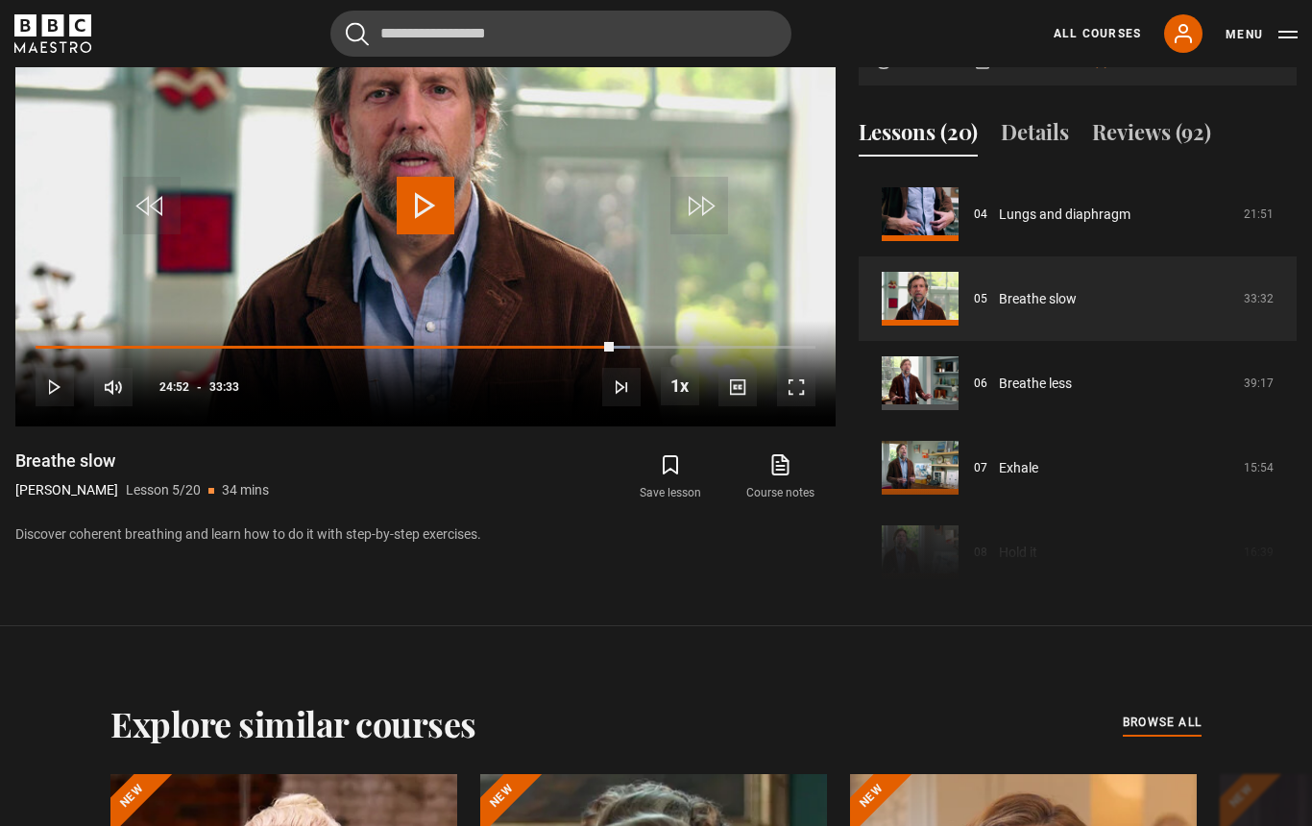
click at [665, 350] on div "Loaded : 76.25%" at bounding box center [426, 348] width 780 height 4
click at [618, 427] on div "10s Skip Back 10 seconds Play 10s Skip Forward 10 seconds Loaded : 76.25% Play …" at bounding box center [425, 374] width 820 height 107
click at [644, 350] on div "Progress Bar" at bounding box center [343, 348] width 615 height 4
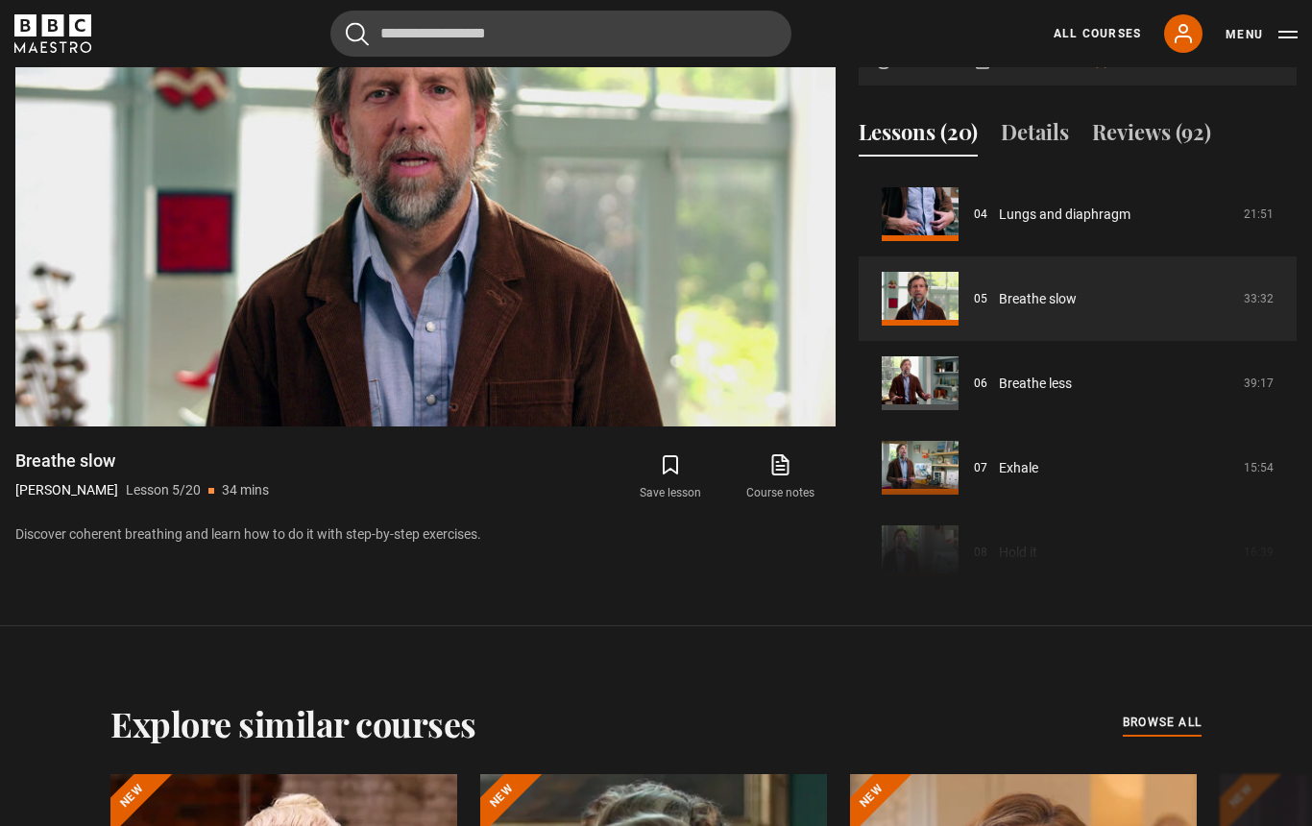
click at [649, 426] on video-js "Video Player is loading. Play Lesson Breathe slow 10s Skip Back 10 seconds Paus…" at bounding box center [425, 195] width 820 height 461
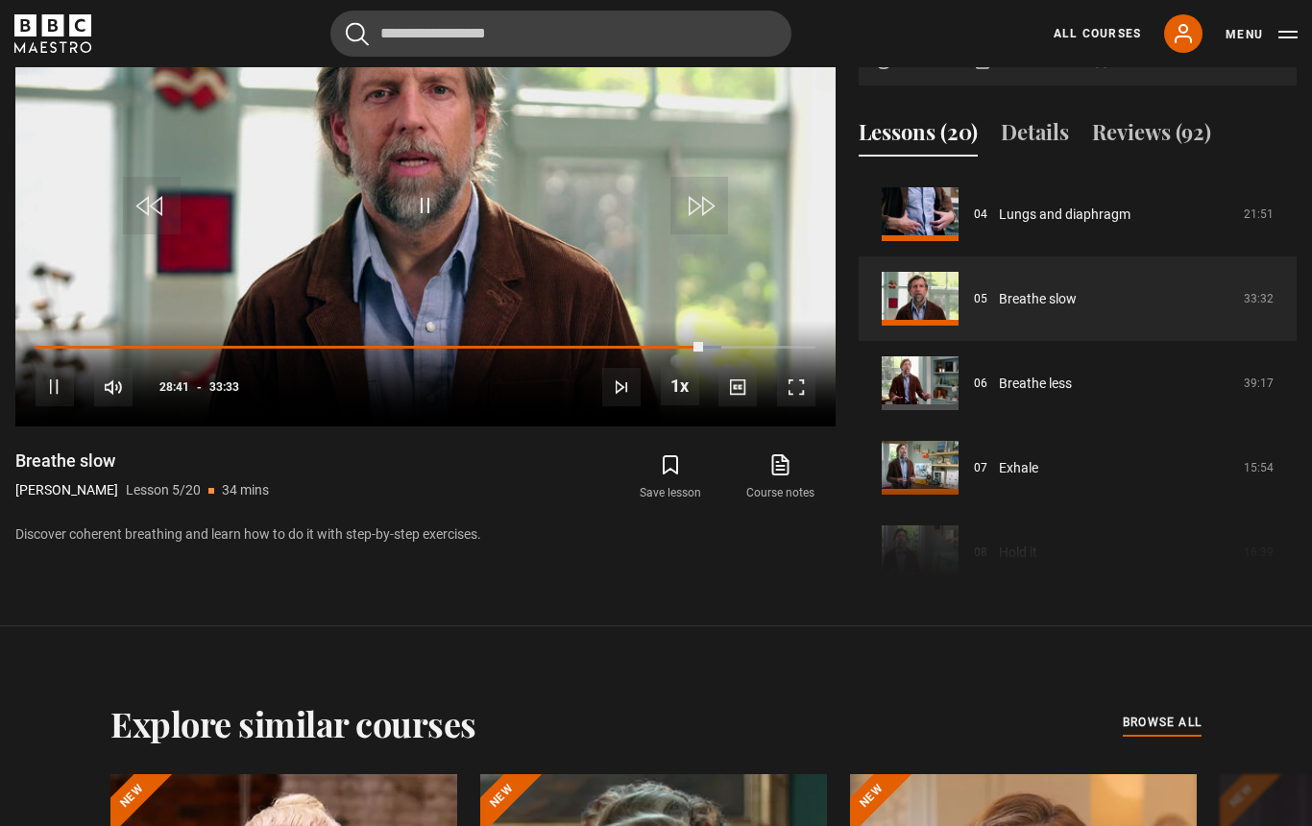
click at [650, 410] on video-js "Video Player is loading. Play Lesson Breathe slow 10s Skip Back 10 seconds Paus…" at bounding box center [425, 195] width 820 height 461
click at [703, 350] on div "Progress Bar" at bounding box center [369, 348] width 667 height 4
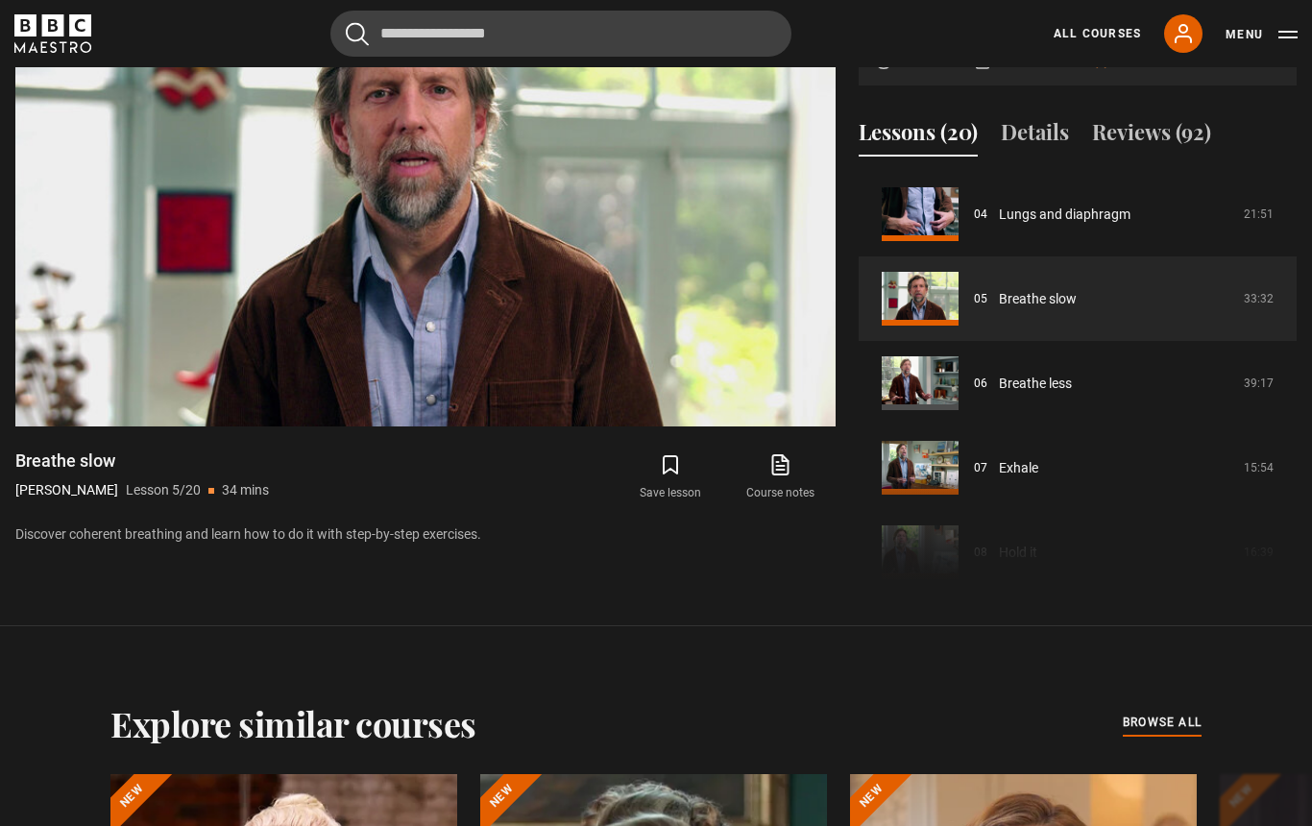
click at [765, 426] on video-js "Video Player is loading. Play Lesson Breathe slow 10s Skip Back 10 seconds Paus…" at bounding box center [425, 195] width 820 height 461
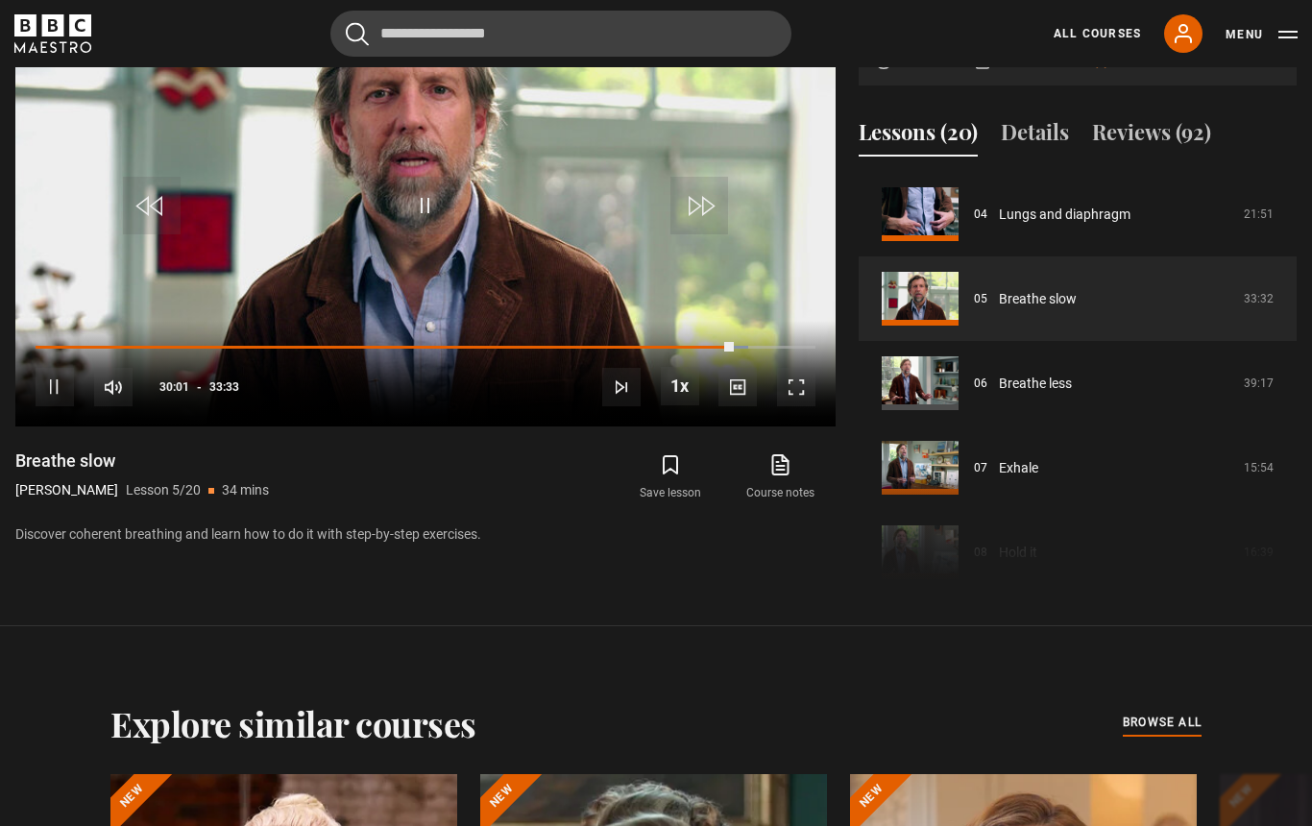
click at [730, 350] on div "Progress Bar" at bounding box center [385, 348] width 698 height 4
click at [692, 427] on div "10s Skip Back 10 seconds Pause 10s Skip Forward 10 seconds Loaded : 92.63% Paus…" at bounding box center [425, 374] width 820 height 107
click at [775, 350] on div "Progress Bar" at bounding box center [405, 348] width 739 height 4
click at [741, 350] on div "Progress Bar" at bounding box center [406, 348] width 740 height 4
click at [762, 350] on div "Progress Bar" at bounding box center [411, 348] width 750 height 4
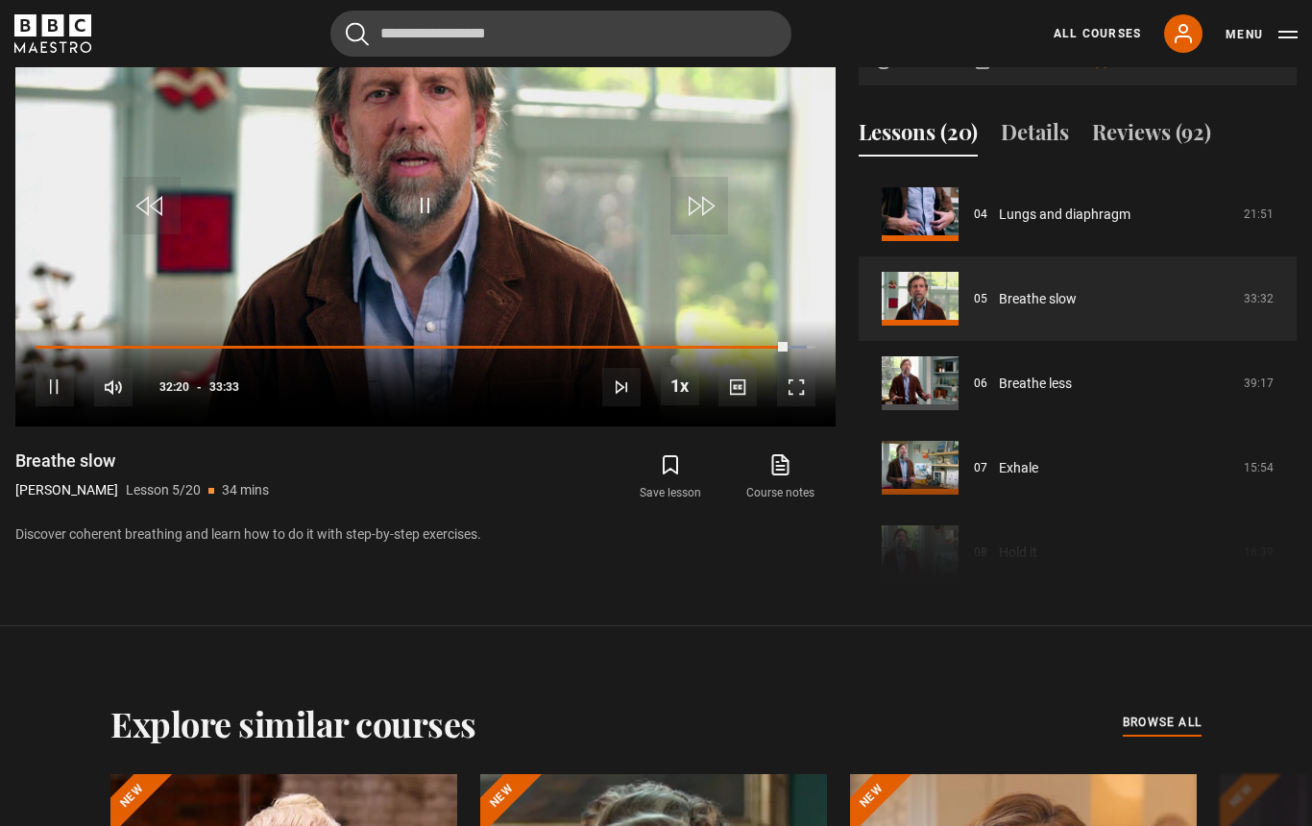
click at [294, 378] on video-js "Video Player is loading. Play Lesson Breathe slow 10s Skip Back 10 seconds Paus…" at bounding box center [425, 195] width 820 height 461
click at [461, 296] on video-js "Video Player is loading. Play Lesson Breathe slow 10s Skip Back 10 seconds Paus…" at bounding box center [425, 195] width 820 height 461
click at [788, 474] on icon at bounding box center [780, 464] width 15 height 19
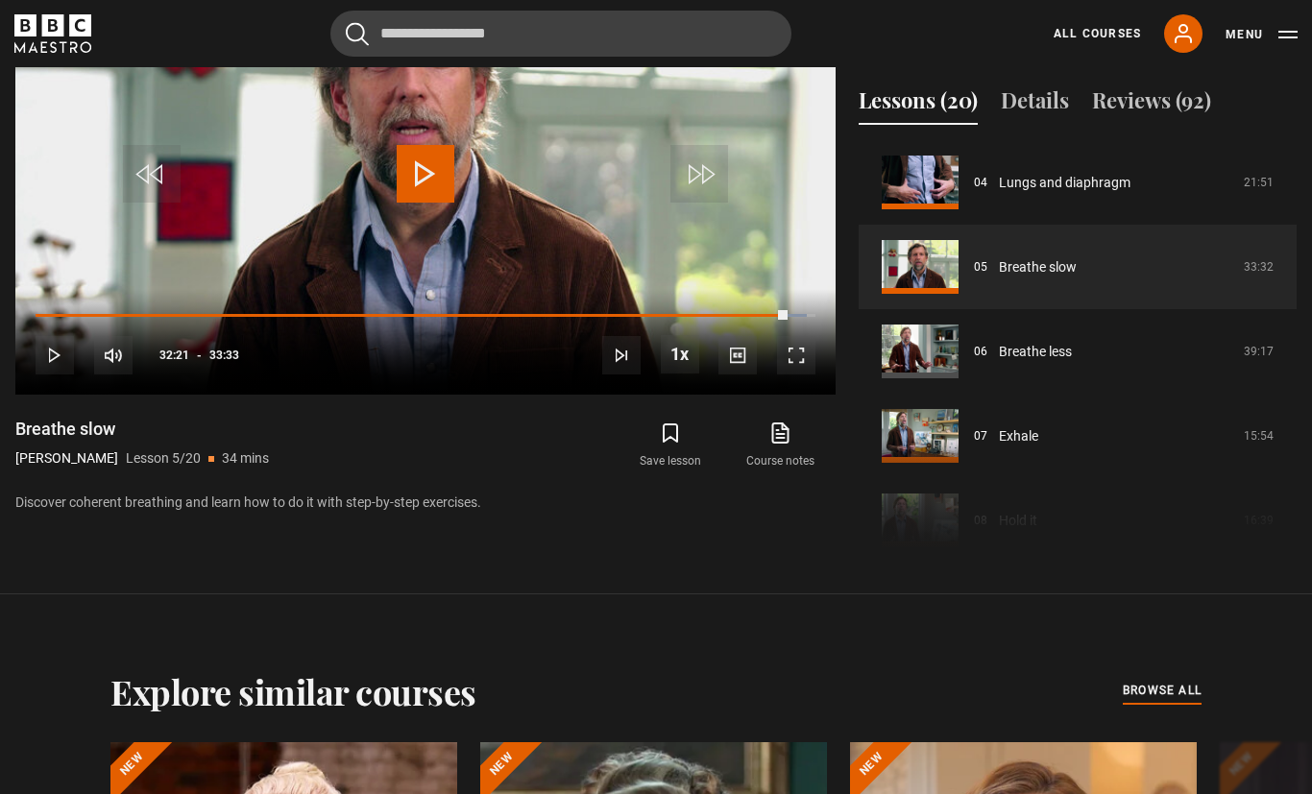
click at [467, 318] on div "Progress Bar" at bounding box center [412, 316] width 753 height 4
click at [458, 396] on div "10s Skip Back 10 seconds Play 10s Skip Forward 10 seconds Loaded : 99.09% Play …" at bounding box center [425, 342] width 820 height 107
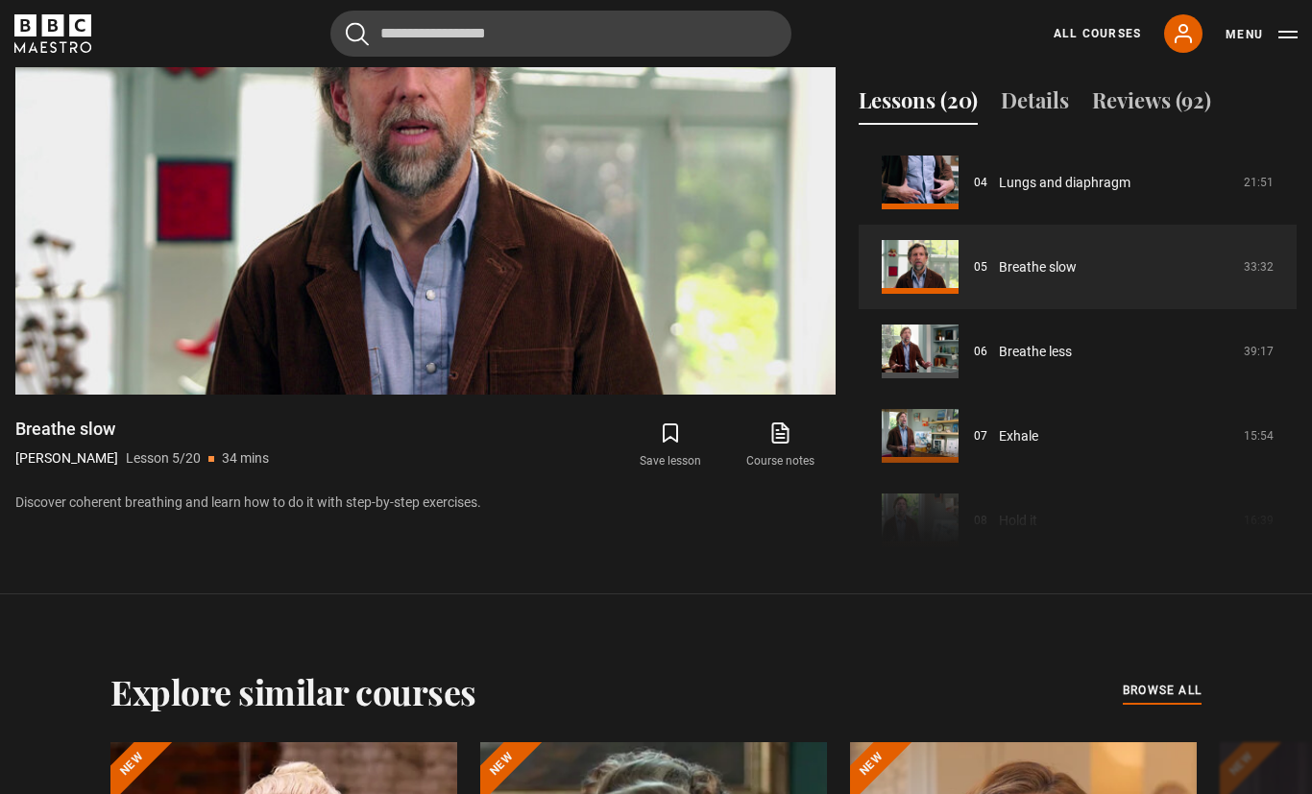
click at [399, 396] on div "10s Skip Back 10 seconds Pause 10s Skip Forward 10 seconds Loaded : 61.84% Paus…" at bounding box center [425, 342] width 820 height 107
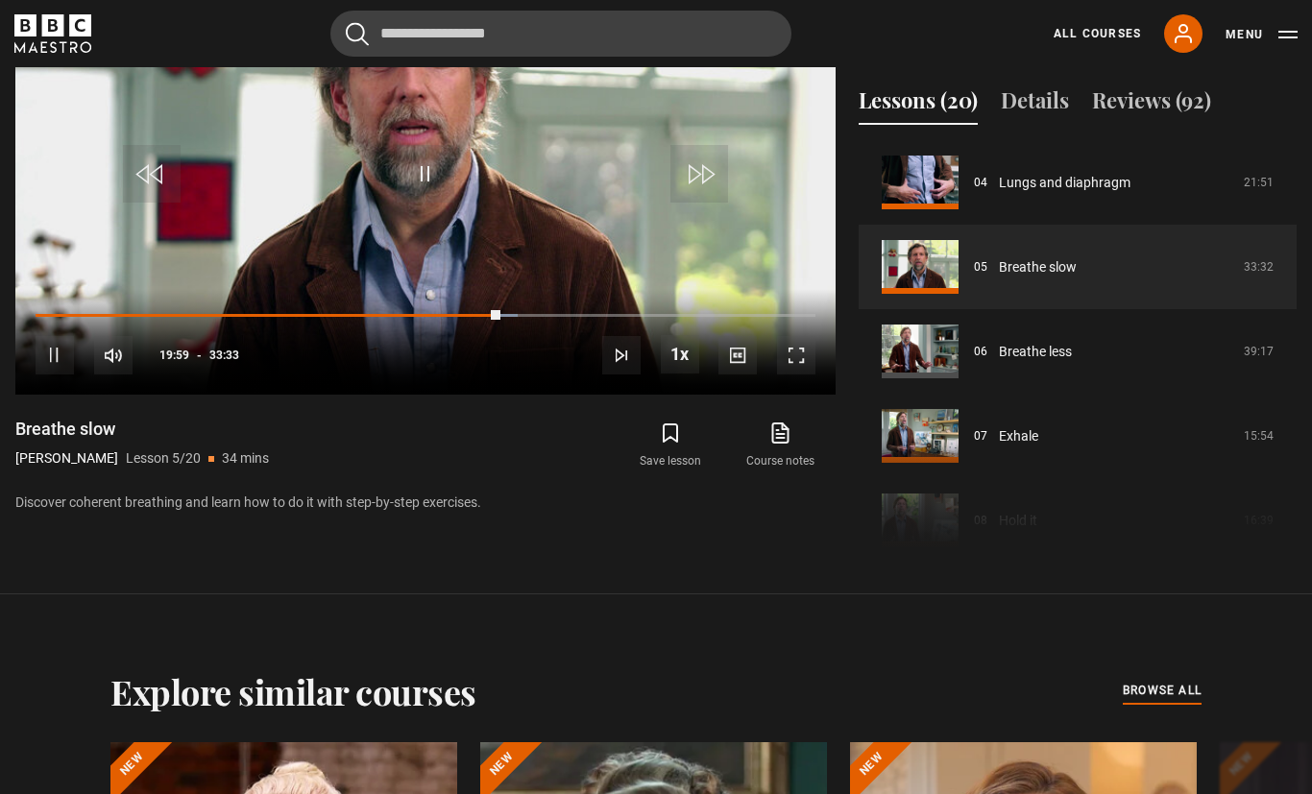
click at [404, 318] on div "Progress Bar" at bounding box center [268, 316] width 465 height 4
click at [375, 318] on div "Progress Bar" at bounding box center [268, 316] width 465 height 4
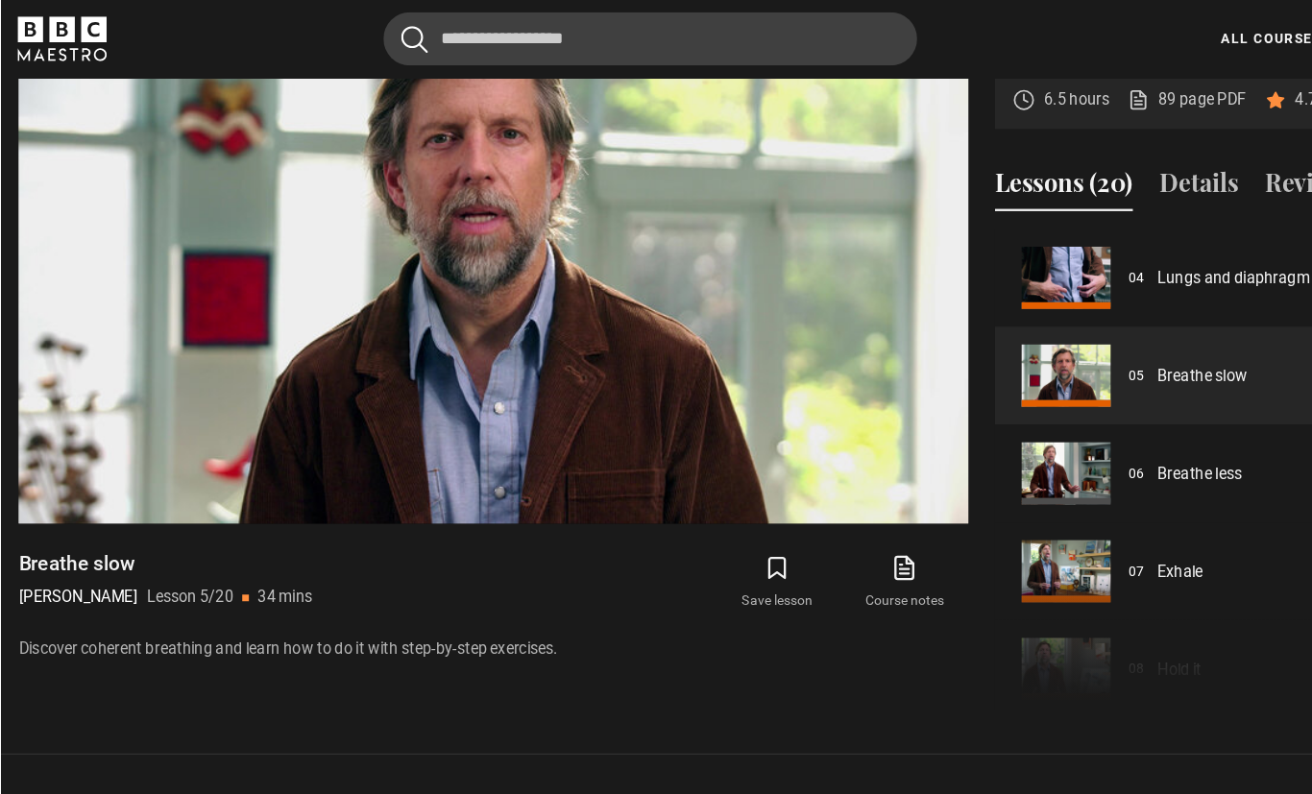
scroll to position [897, 0]
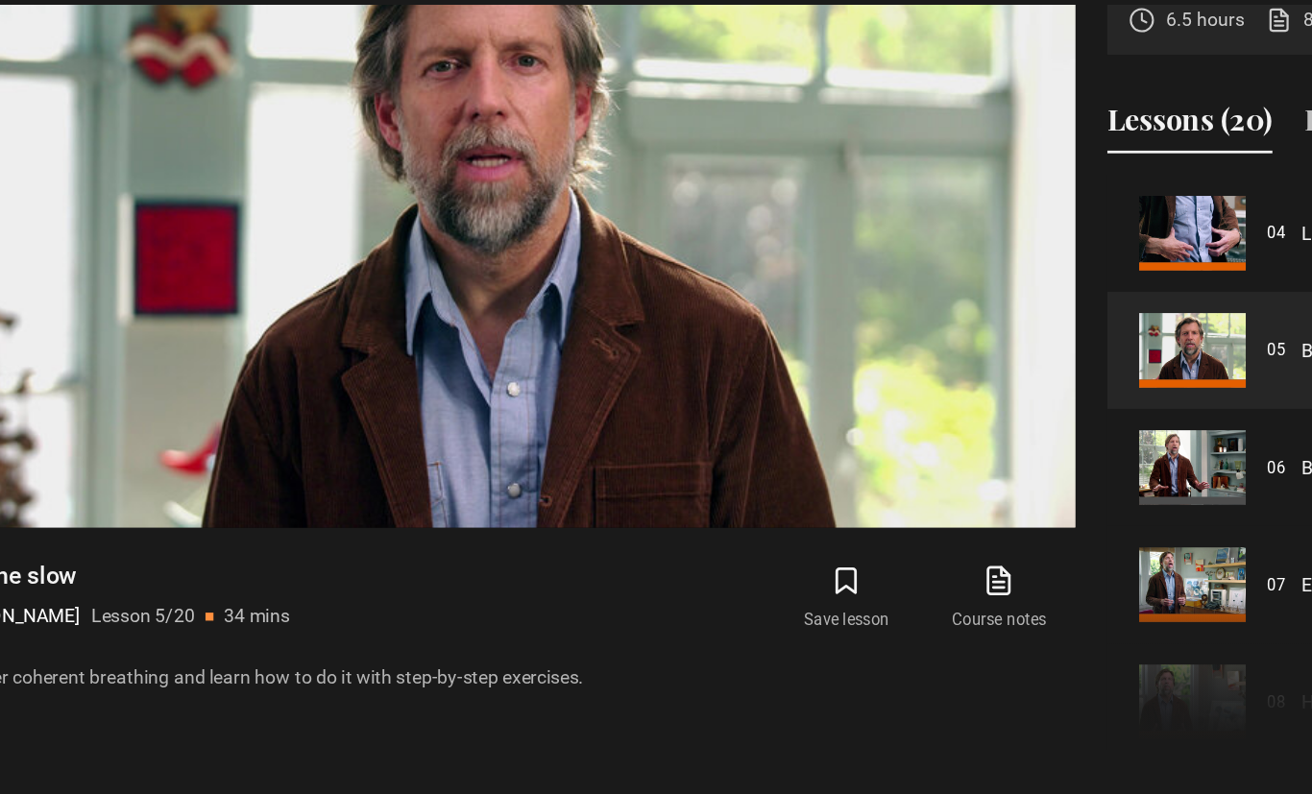
click at [768, 495] on icon at bounding box center [780, 483] width 24 height 23
